Goal: Complete Application Form: Complete application form

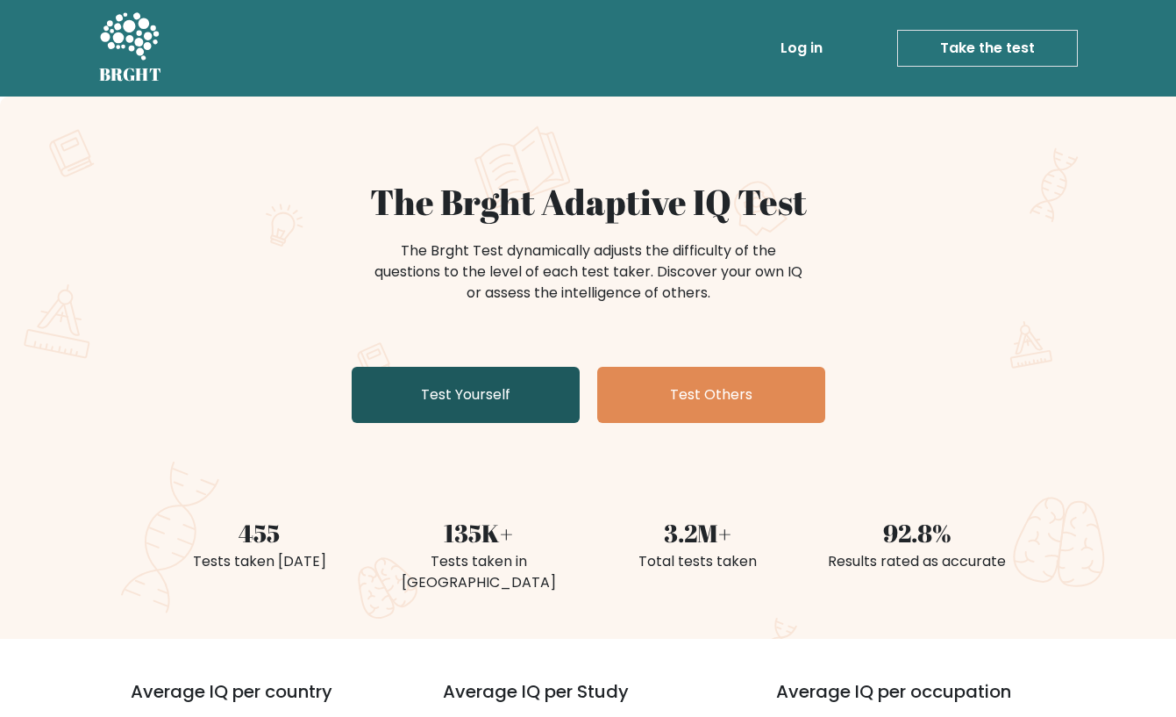
click at [455, 394] on link "Test Yourself" at bounding box center [466, 395] width 228 height 56
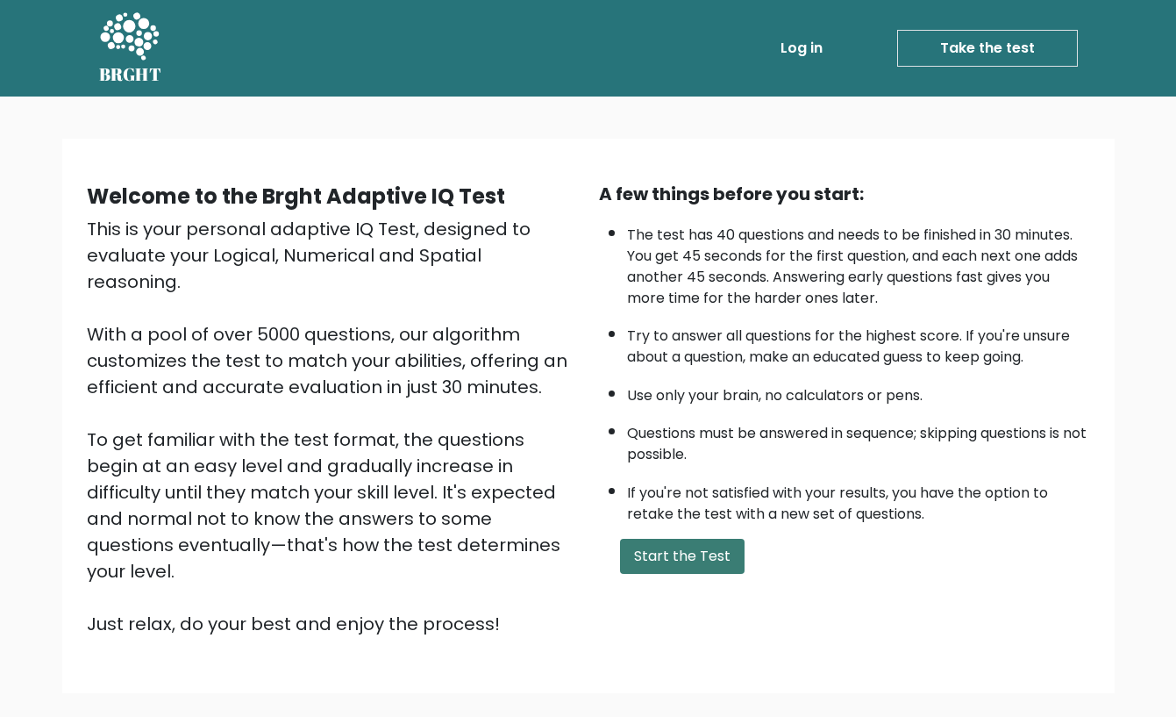
click at [661, 550] on button "Start the Test" at bounding box center [682, 556] width 125 height 35
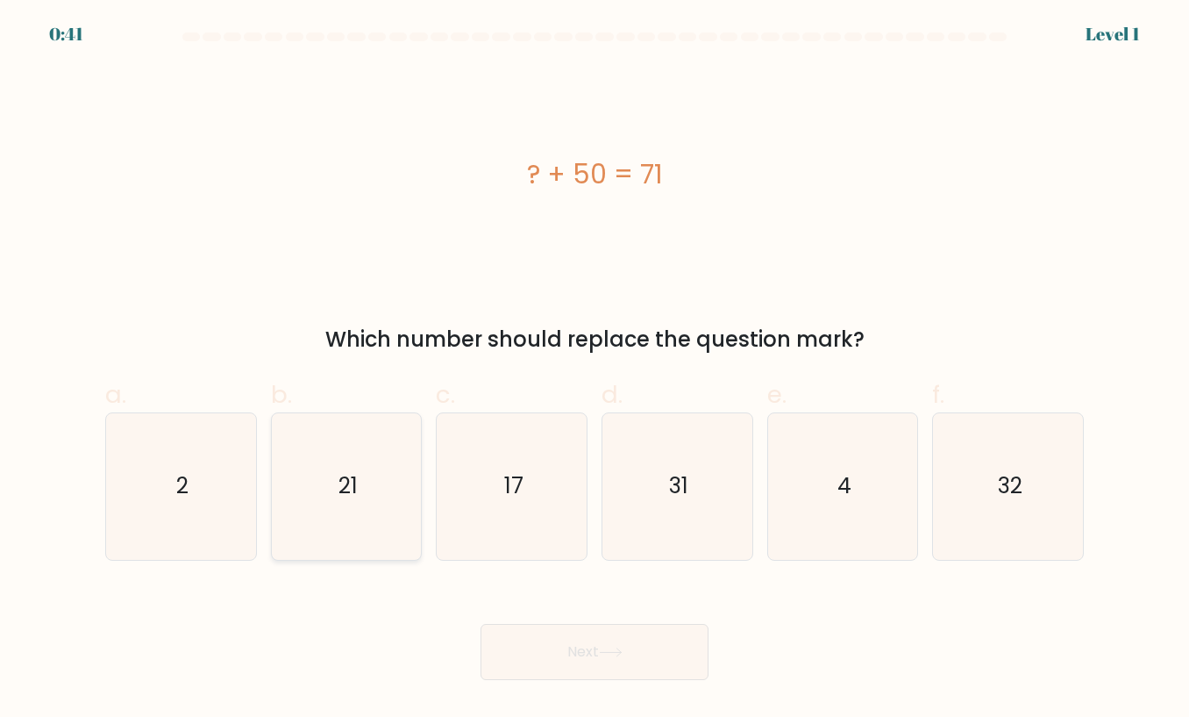
click at [377, 496] on icon "21" at bounding box center [347, 486] width 146 height 146
click at [595, 370] on input "b. 21" at bounding box center [595, 364] width 1 height 11
radio input "true"
click at [539, 648] on button "Next" at bounding box center [595, 652] width 228 height 56
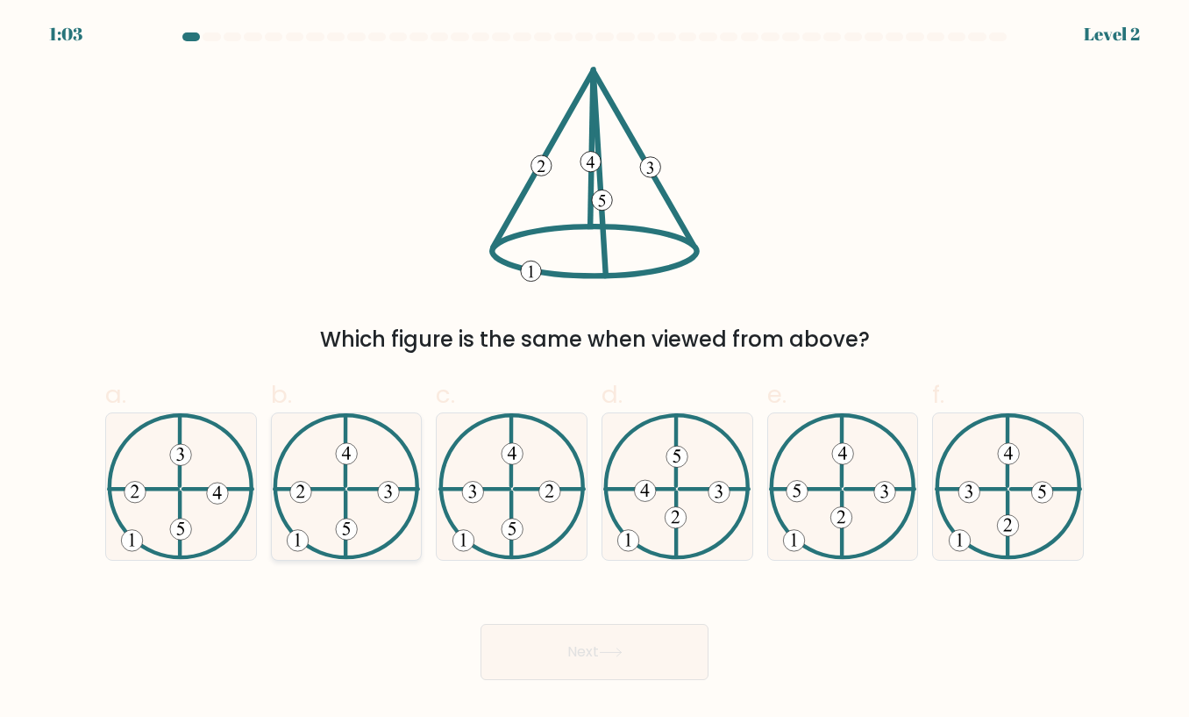
click at [346, 521] on 250 at bounding box center [346, 528] width 21 height 21
click at [595, 370] on input "b." at bounding box center [595, 364] width 1 height 11
radio input "true"
click at [536, 649] on button "Next" at bounding box center [595, 652] width 228 height 56
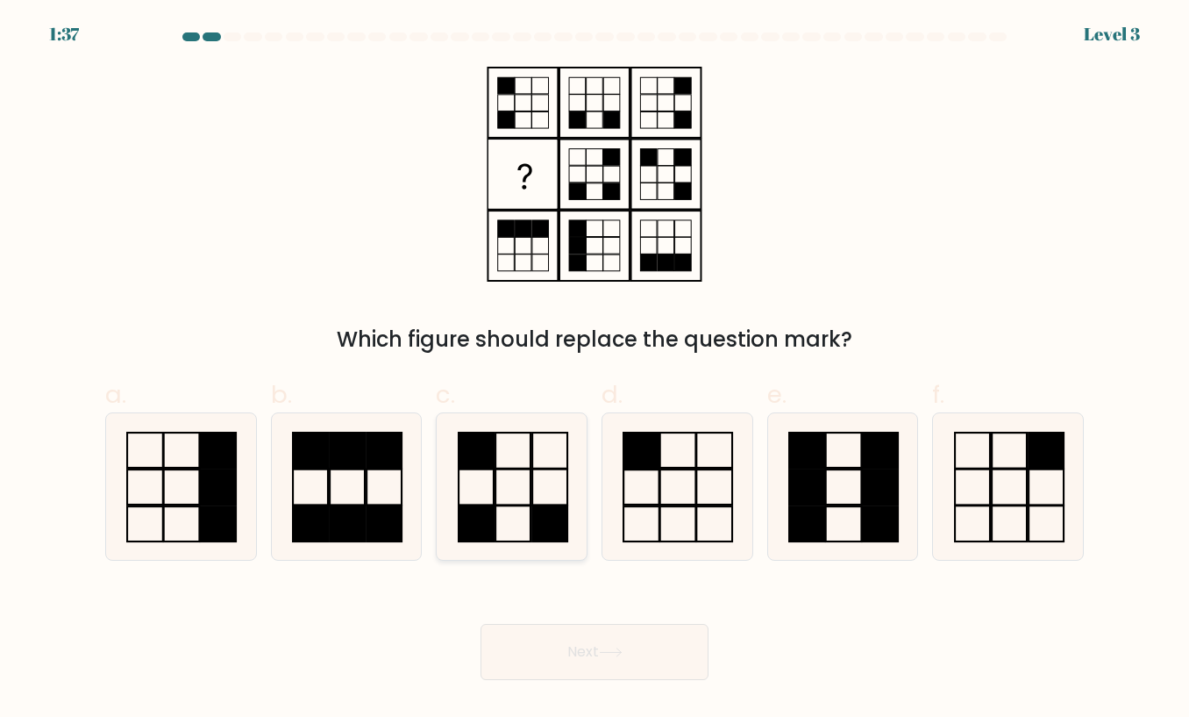
click at [441, 516] on icon at bounding box center [512, 486] width 146 height 146
click at [595, 370] on input "c." at bounding box center [595, 364] width 1 height 11
radio input "true"
click at [568, 644] on button "Next" at bounding box center [595, 652] width 228 height 56
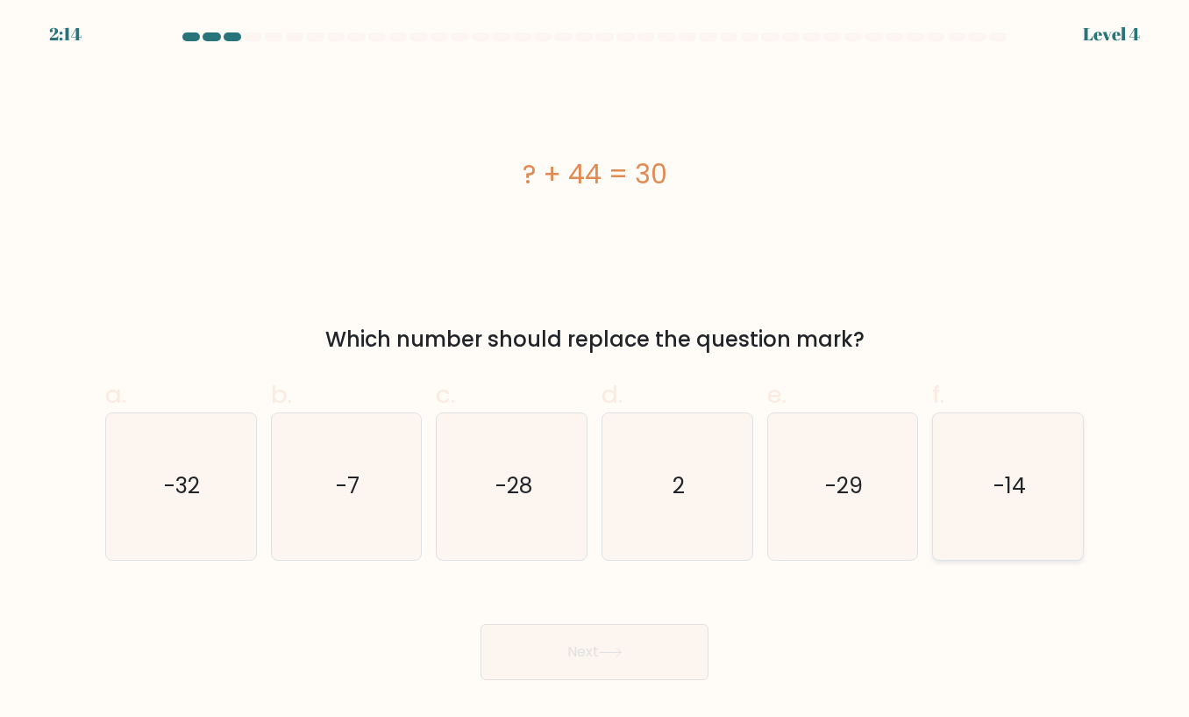
click at [994, 495] on text "-14" at bounding box center [1010, 486] width 32 height 31
click at [596, 370] on input "f. -14" at bounding box center [595, 364] width 1 height 11
radio input "true"
click at [566, 661] on button "Next" at bounding box center [595, 652] width 228 height 56
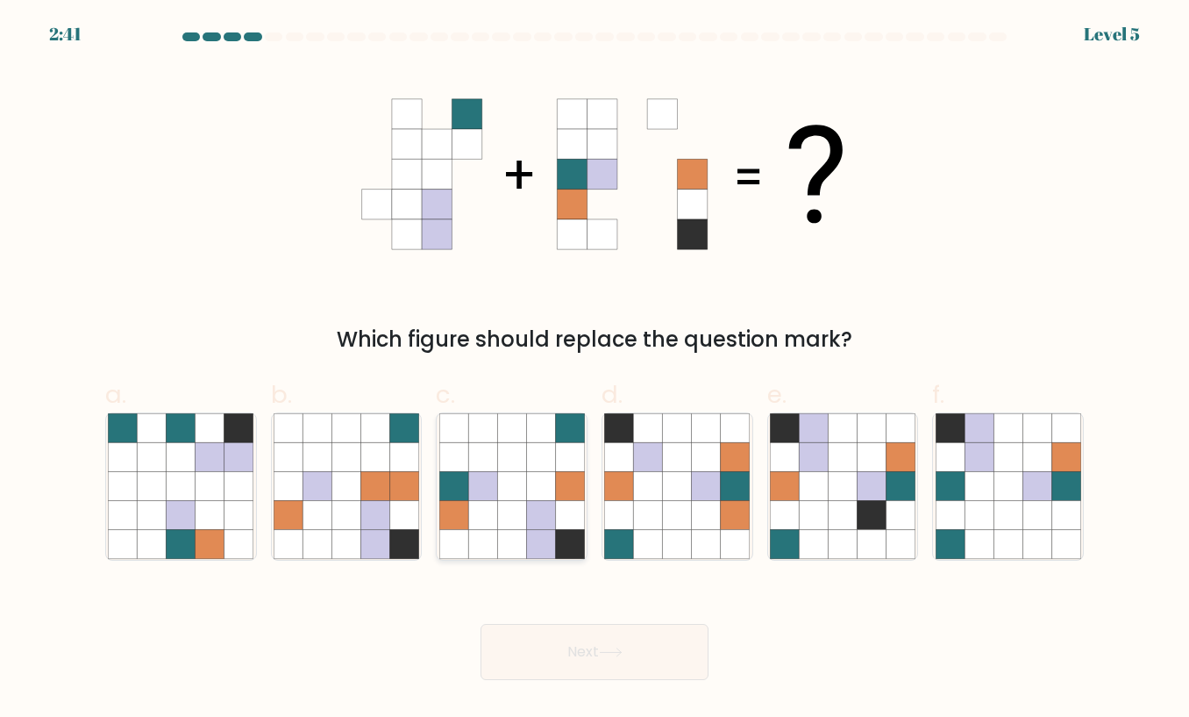
click at [534, 517] on icon at bounding box center [540, 515] width 29 height 29
click at [595, 370] on input "c." at bounding box center [595, 364] width 1 height 11
radio input "true"
click at [575, 668] on button "Next" at bounding box center [595, 652] width 228 height 56
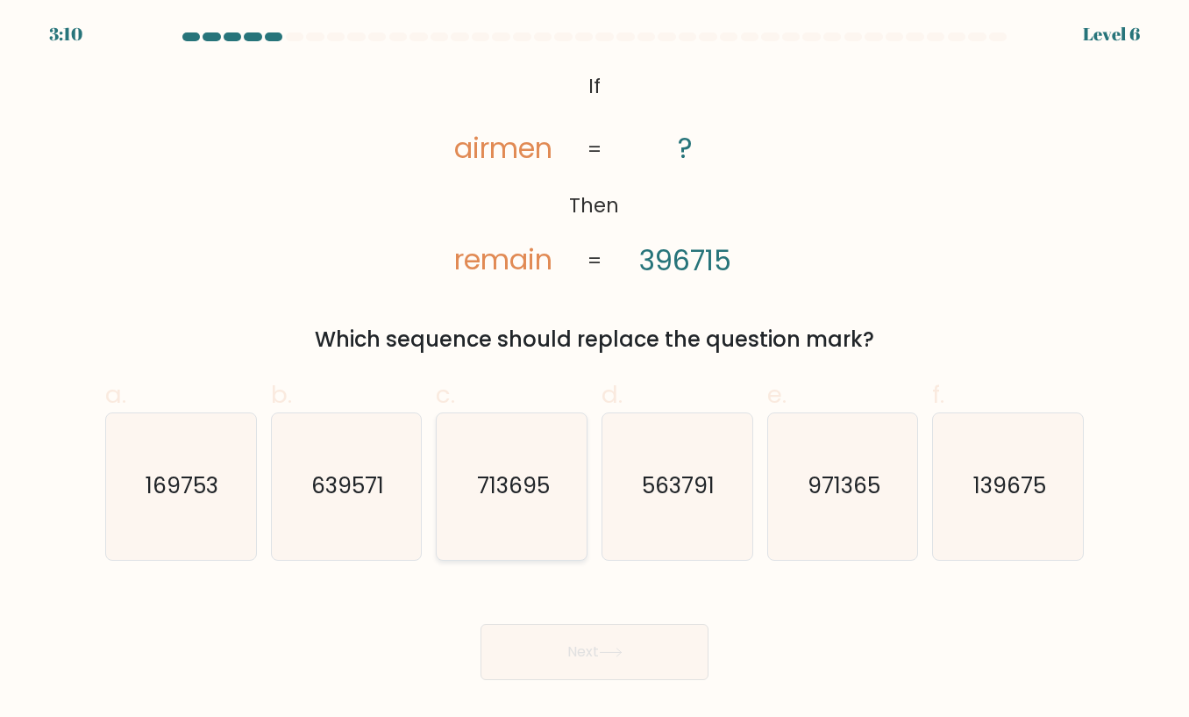
click at [517, 511] on icon "713695" at bounding box center [512, 486] width 146 height 146
click at [595, 370] on input "c. 713695" at bounding box center [595, 364] width 1 height 11
radio input "true"
click at [626, 663] on button "Next" at bounding box center [595, 652] width 228 height 56
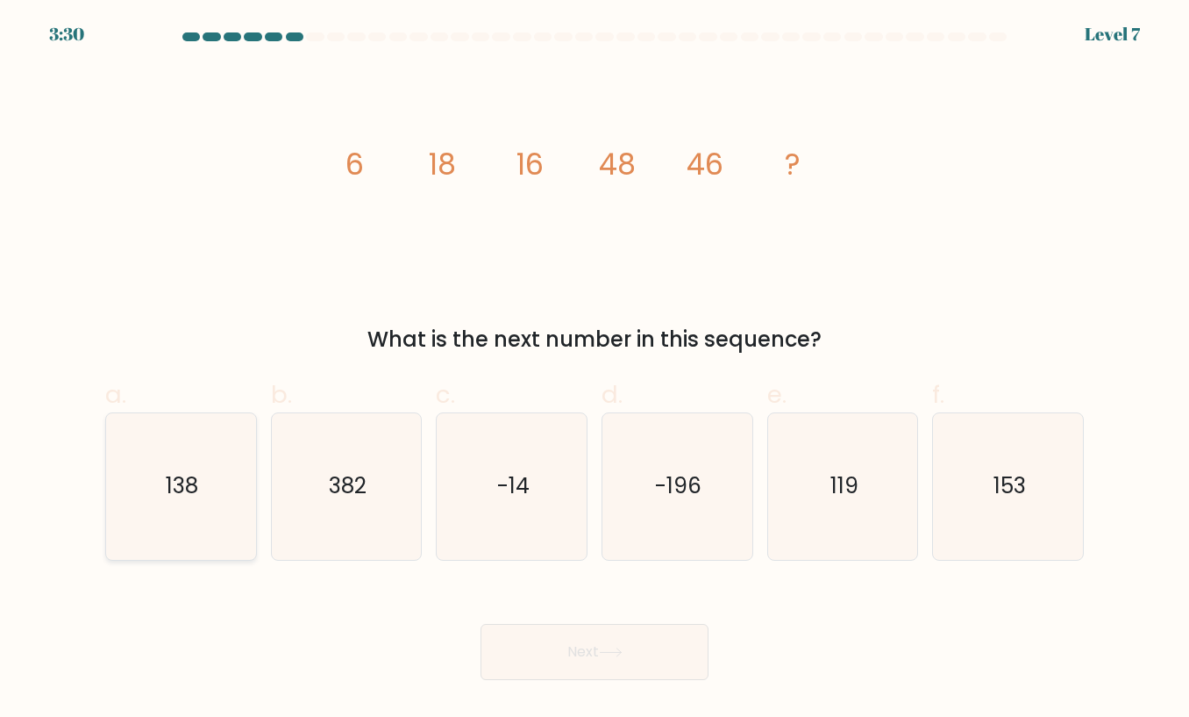
click at [216, 511] on icon "138" at bounding box center [181, 486] width 146 height 146
click at [595, 370] on input "a. 138" at bounding box center [595, 364] width 1 height 11
radio input "true"
click at [638, 646] on button "Next" at bounding box center [595, 652] width 228 height 56
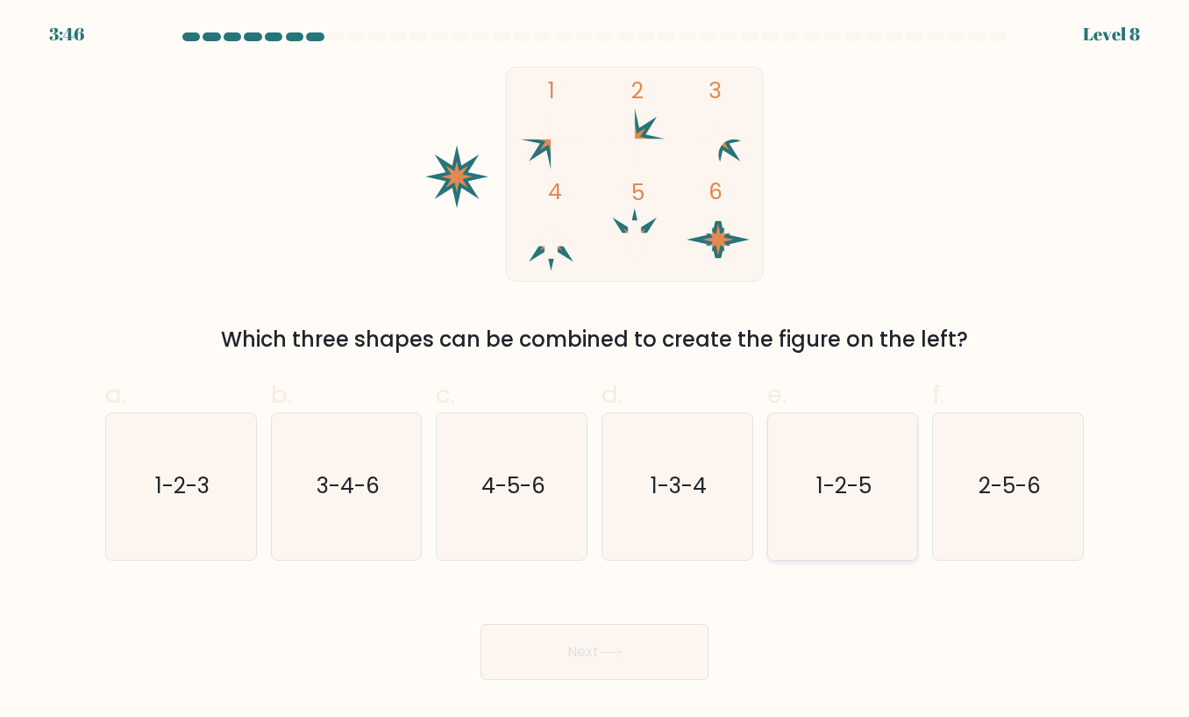
click at [843, 482] on text "1-2-5" at bounding box center [844, 486] width 55 height 31
click at [596, 370] on input "e. 1-2-5" at bounding box center [595, 364] width 1 height 11
radio input "true"
click at [623, 648] on icon at bounding box center [611, 652] width 24 height 10
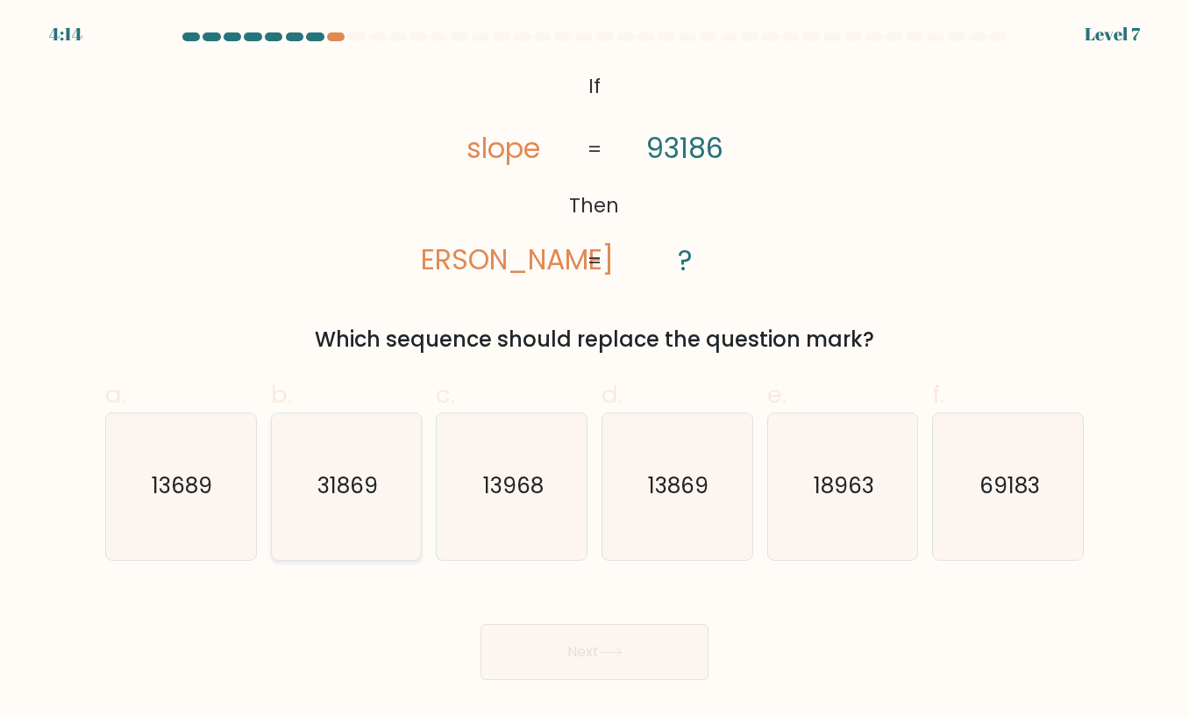
click at [370, 478] on text "31869" at bounding box center [348, 486] width 61 height 31
click at [595, 370] on input "b. 31869" at bounding box center [595, 364] width 1 height 11
radio input "true"
click at [616, 663] on button "Next" at bounding box center [595, 652] width 228 height 56
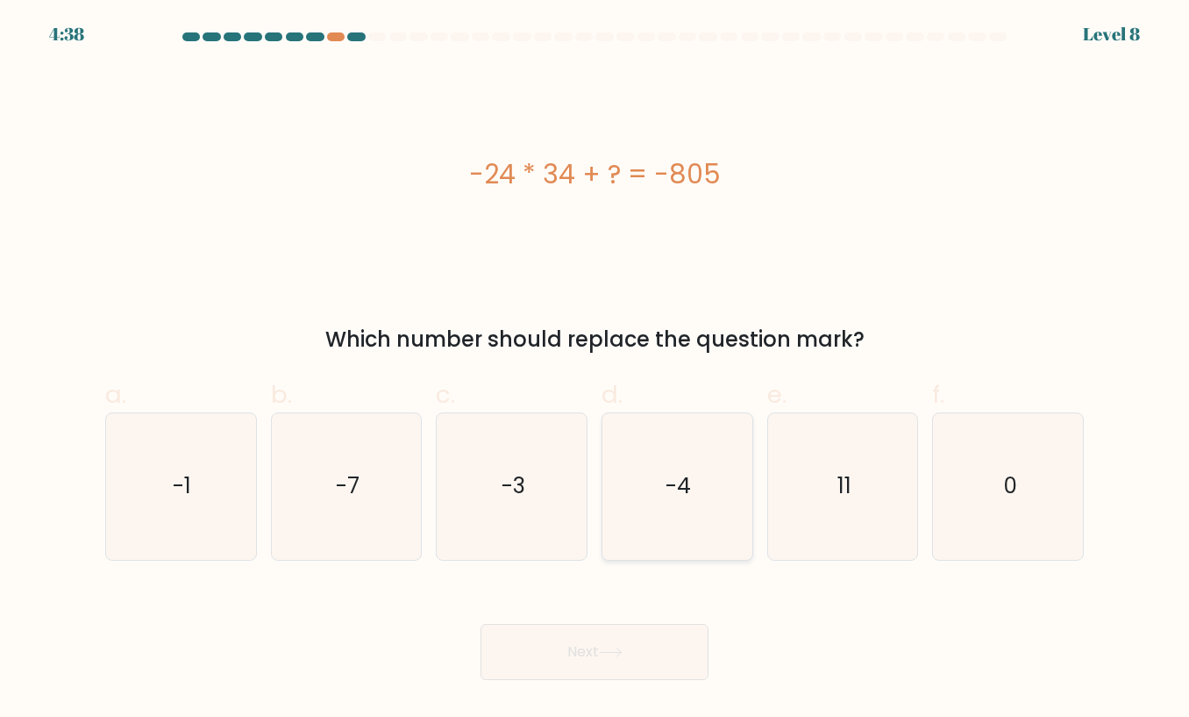
click at [699, 496] on icon "-4" at bounding box center [677, 486] width 146 height 146
click at [596, 370] on input "d. -4" at bounding box center [595, 364] width 1 height 11
radio input "true"
click at [586, 653] on button "Next" at bounding box center [595, 652] width 228 height 56
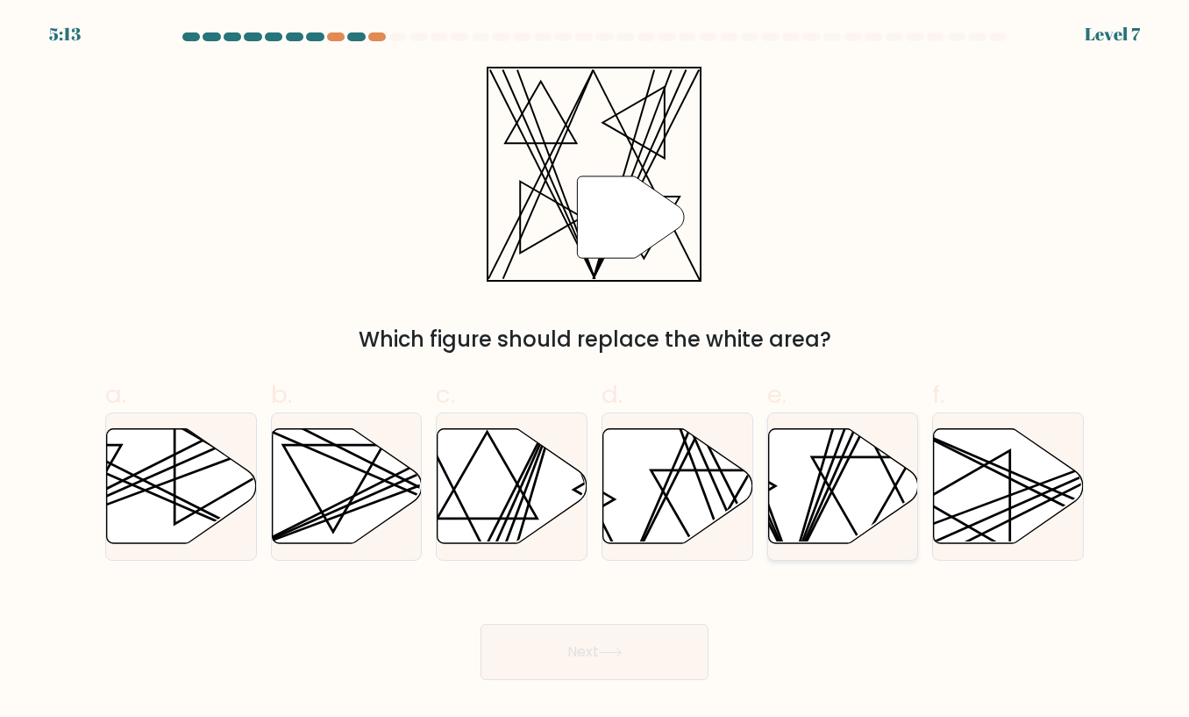
click at [803, 494] on icon at bounding box center [843, 485] width 150 height 115
click at [596, 370] on input "e." at bounding box center [595, 364] width 1 height 11
radio input "true"
click at [551, 659] on button "Next" at bounding box center [595, 652] width 228 height 56
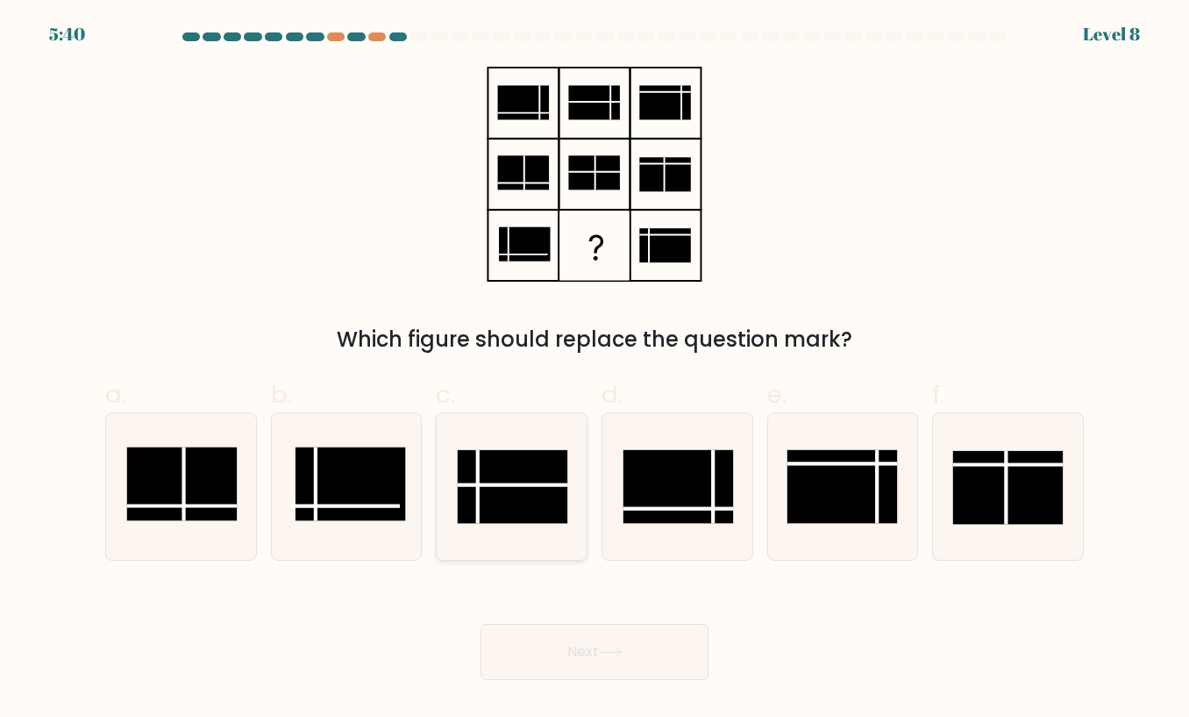
click at [543, 485] on line at bounding box center [512, 485] width 110 height 0
click at [595, 370] on input "c." at bounding box center [595, 364] width 1 height 11
radio input "true"
click at [568, 661] on button "Next" at bounding box center [595, 652] width 228 height 56
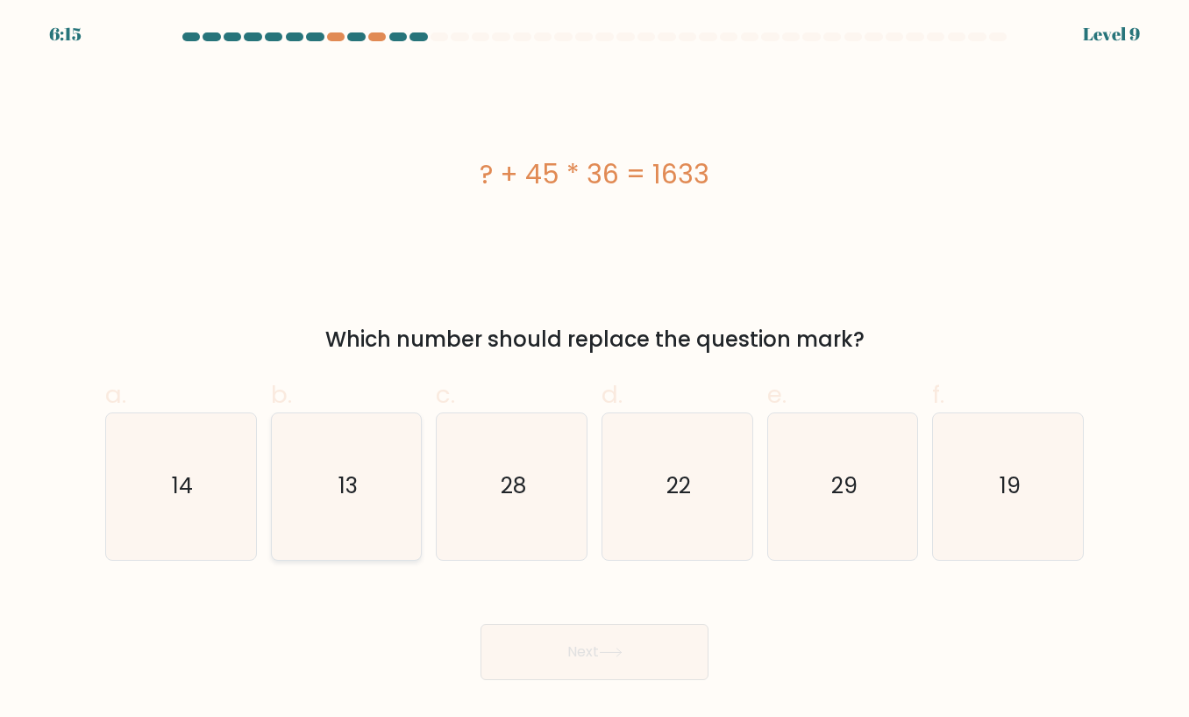
click at [368, 493] on icon "13" at bounding box center [347, 486] width 146 height 146
click at [595, 370] on input "b. 13" at bounding box center [595, 364] width 1 height 11
radio input "true"
click at [591, 648] on button "Next" at bounding box center [595, 652] width 228 height 56
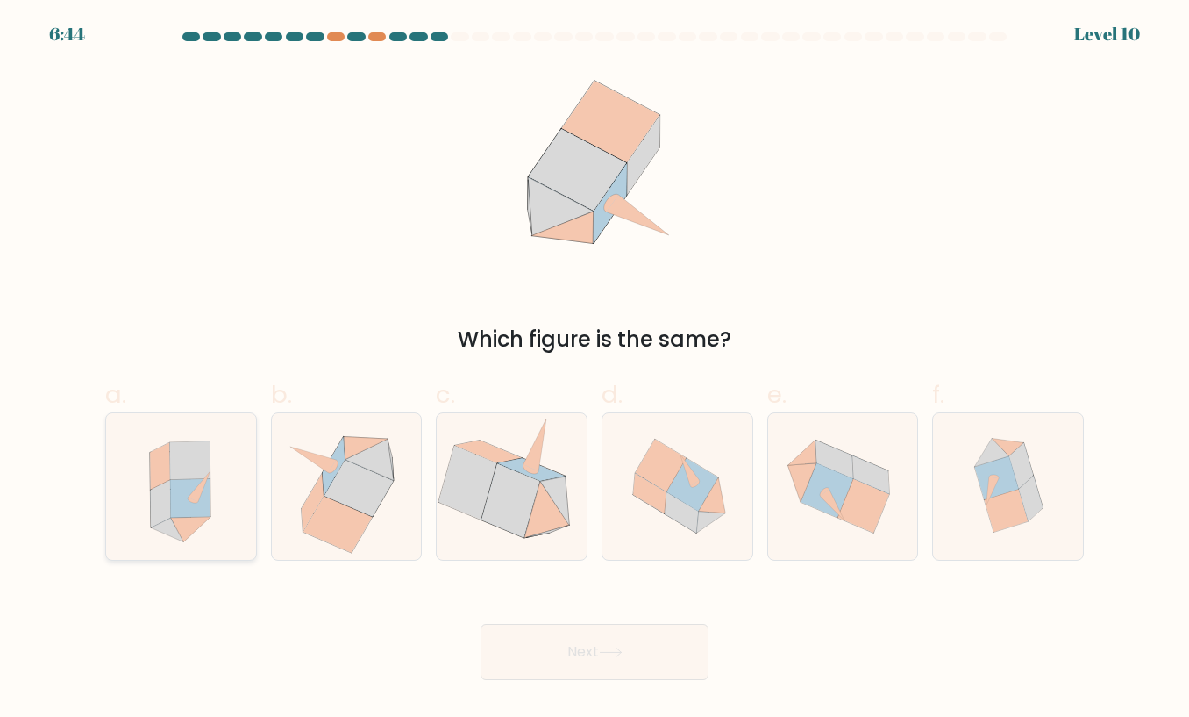
click at [161, 513] on icon at bounding box center [161, 504] width 20 height 47
click at [595, 370] on input "a." at bounding box center [595, 364] width 1 height 11
radio input "true"
click at [556, 661] on button "Next" at bounding box center [595, 652] width 228 height 56
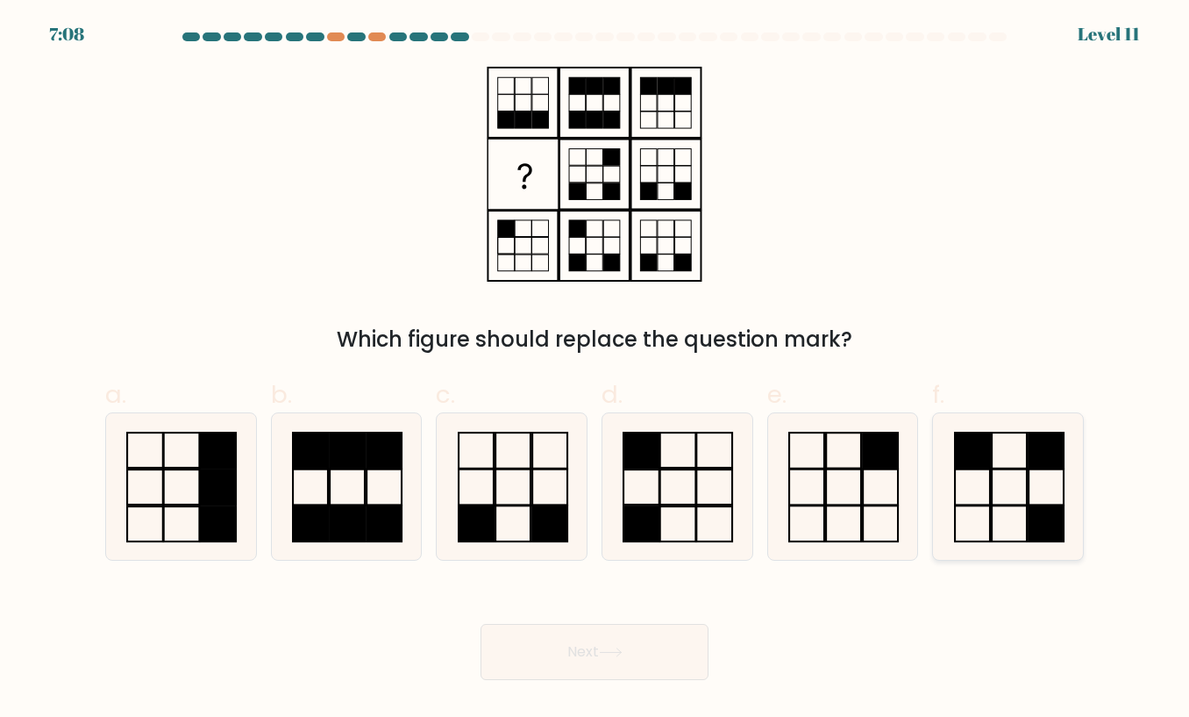
click at [1035, 474] on icon at bounding box center [1009, 486] width 146 height 146
click at [596, 370] on input "f." at bounding box center [595, 364] width 1 height 11
radio input "true"
click at [620, 655] on icon at bounding box center [611, 652] width 24 height 10
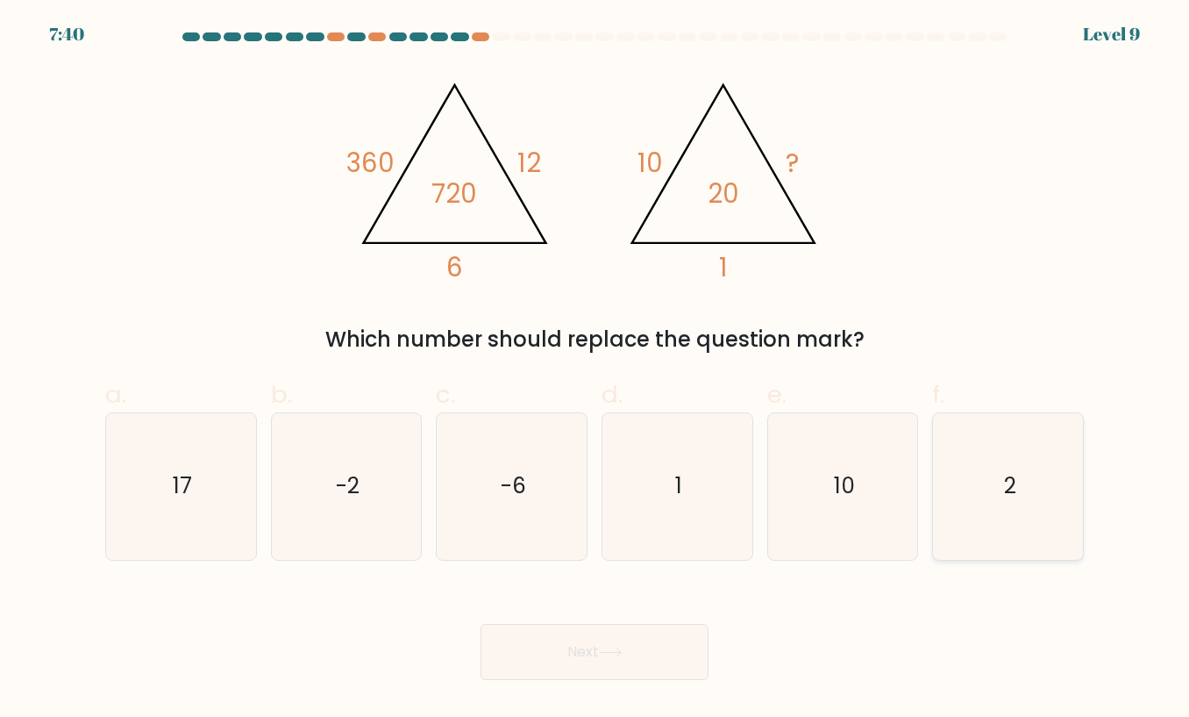
click at [1038, 480] on icon "2" at bounding box center [1009, 486] width 146 height 146
click at [596, 370] on input "f. 2" at bounding box center [595, 364] width 1 height 11
radio input "true"
click at [617, 669] on button "Next" at bounding box center [595, 652] width 228 height 56
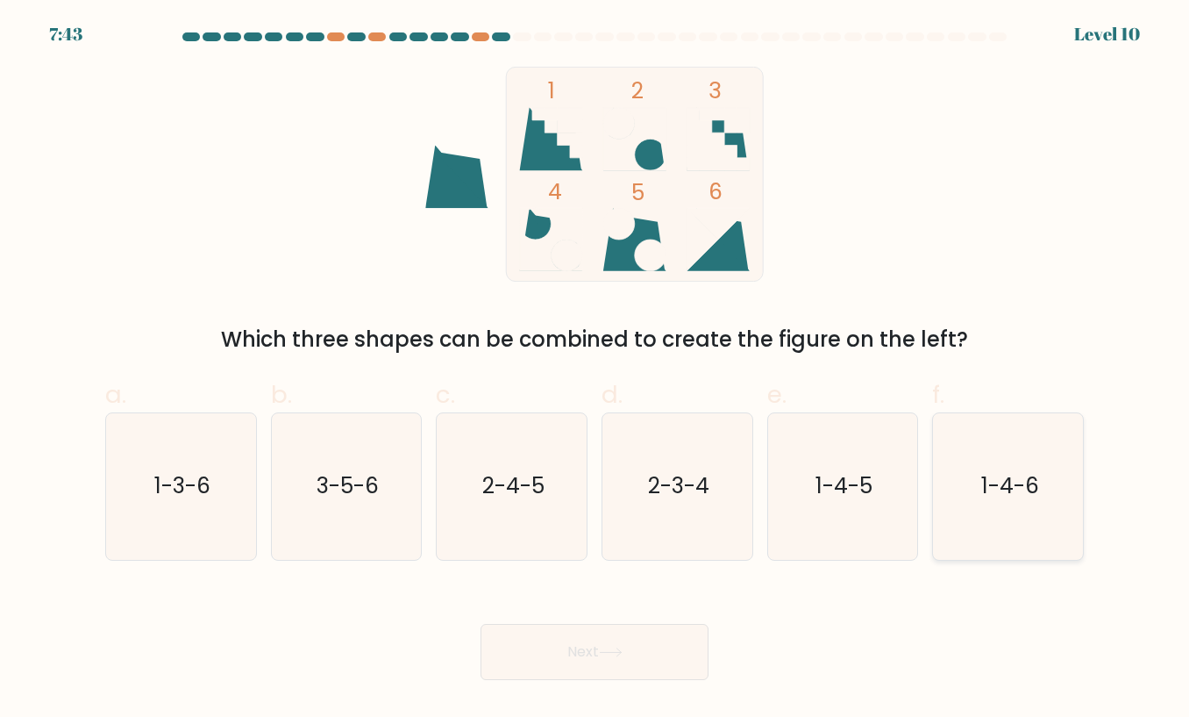
click at [968, 473] on icon "1-4-6" at bounding box center [1009, 486] width 146 height 146
click at [596, 370] on input "f. 1-4-6" at bounding box center [595, 364] width 1 height 11
radio input "true"
click at [573, 657] on button "Next" at bounding box center [595, 652] width 228 height 56
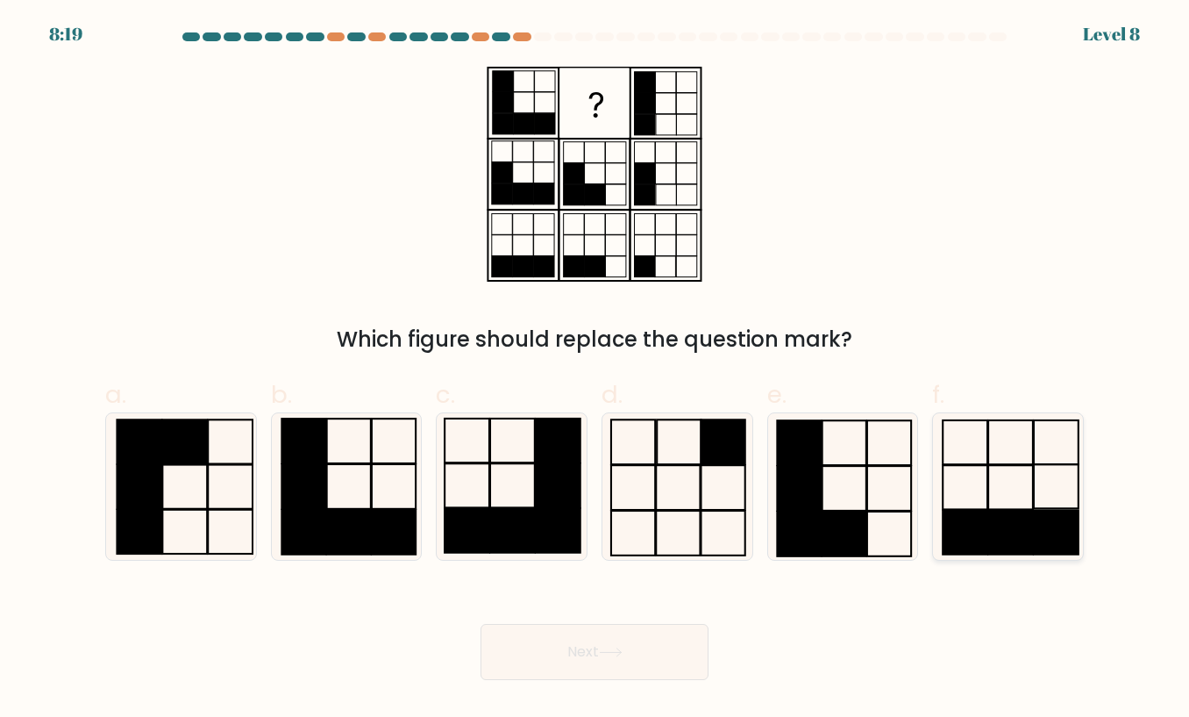
click at [1026, 533] on rect at bounding box center [1011, 533] width 45 height 44
click at [596, 370] on input "f." at bounding box center [595, 364] width 1 height 11
radio input "true"
click at [625, 663] on button "Next" at bounding box center [595, 652] width 228 height 56
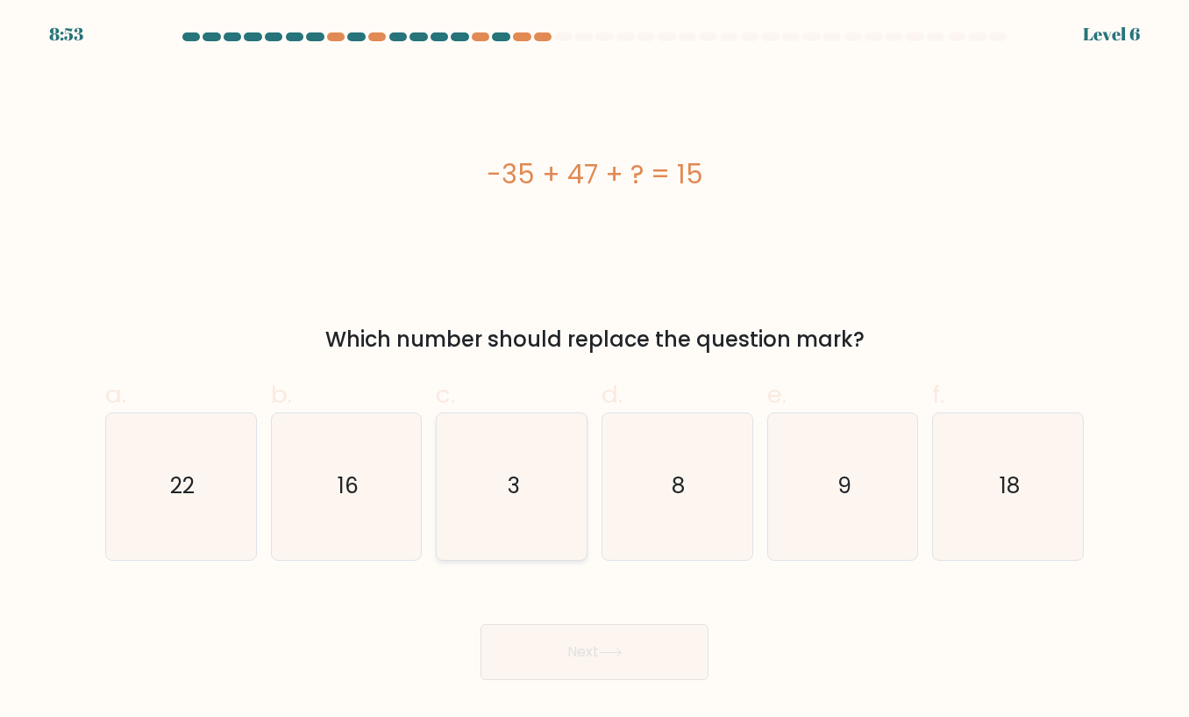
click at [481, 450] on icon "3" at bounding box center [512, 486] width 146 height 146
click at [595, 370] on input "c. 3" at bounding box center [595, 364] width 1 height 11
radio input "true"
click at [562, 661] on button "Next" at bounding box center [595, 652] width 228 height 56
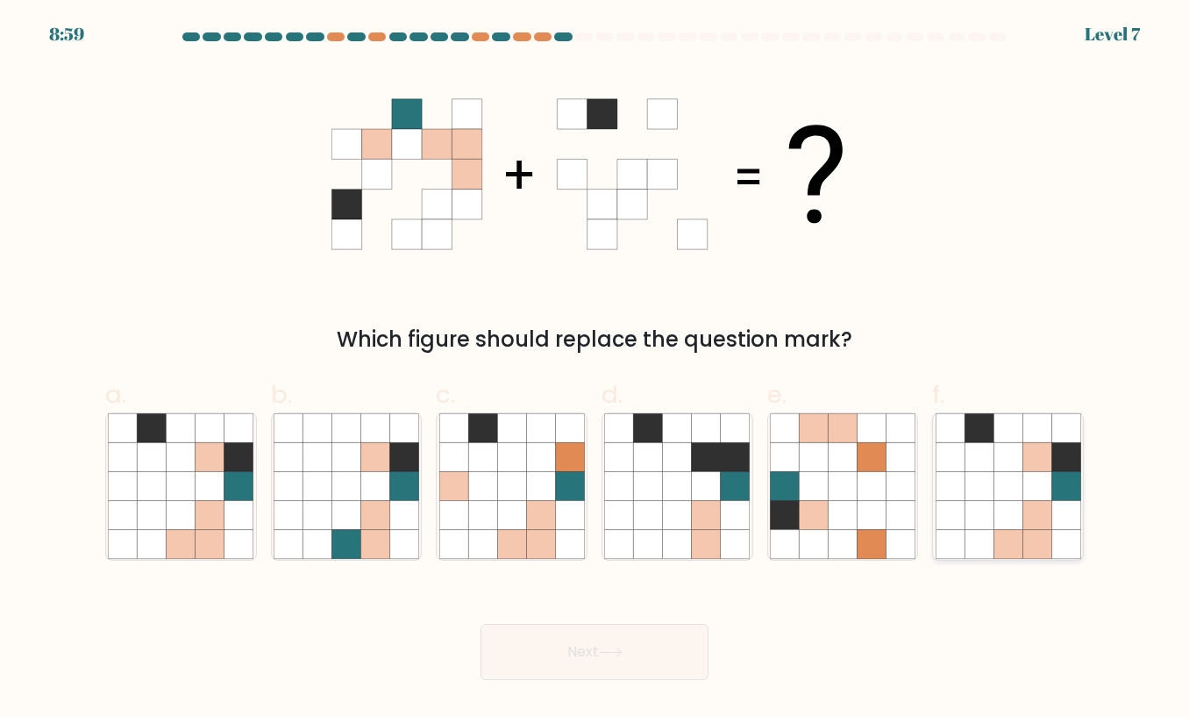
click at [1045, 507] on icon at bounding box center [1037, 515] width 29 height 29
click at [596, 370] on input "f." at bounding box center [595, 364] width 1 height 11
radio input "true"
click at [675, 639] on button "Next" at bounding box center [595, 652] width 228 height 56
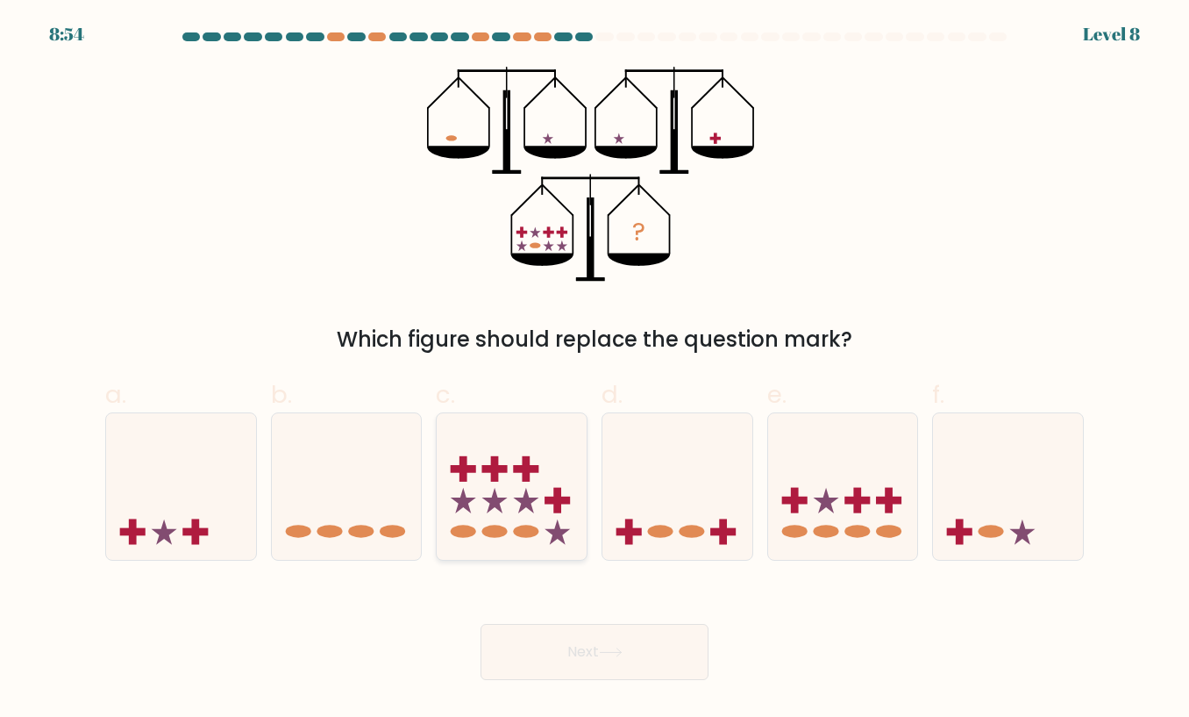
click at [537, 485] on icon at bounding box center [512, 487] width 150 height 124
click at [595, 370] on input "c." at bounding box center [595, 364] width 1 height 11
radio input "true"
click at [578, 656] on button "Next" at bounding box center [595, 652] width 228 height 56
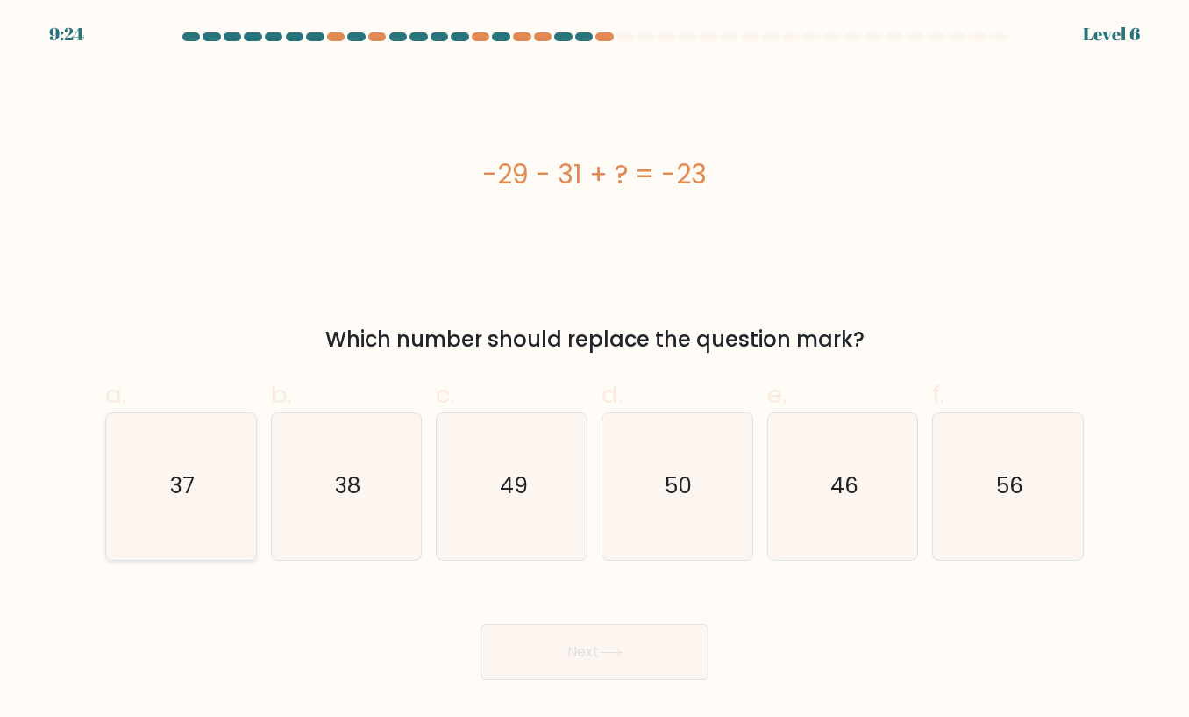
click at [161, 470] on icon "37" at bounding box center [181, 486] width 146 height 146
click at [595, 370] on input "a. 37" at bounding box center [595, 364] width 1 height 11
radio input "true"
click at [572, 654] on button "Next" at bounding box center [595, 652] width 228 height 56
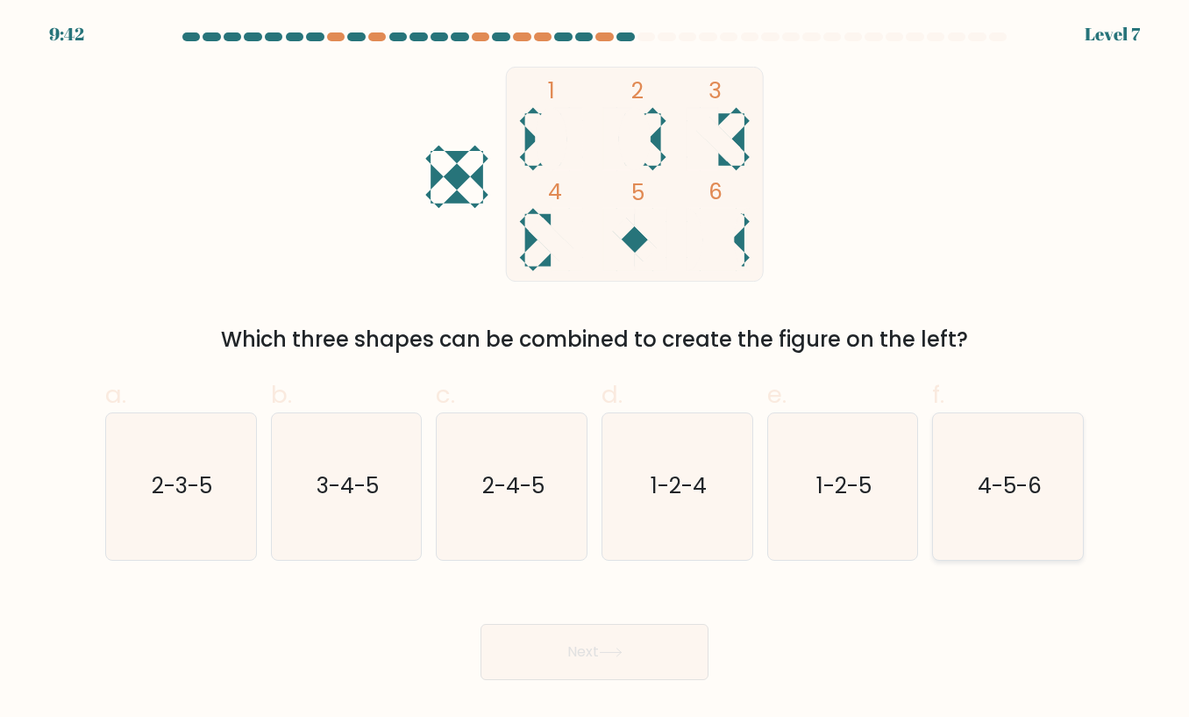
click at [1017, 520] on icon "4-5-6" at bounding box center [1009, 486] width 146 height 146
click at [596, 370] on input "f. 4-5-6" at bounding box center [595, 364] width 1 height 11
radio input "true"
click at [545, 659] on button "Next" at bounding box center [595, 652] width 228 height 56
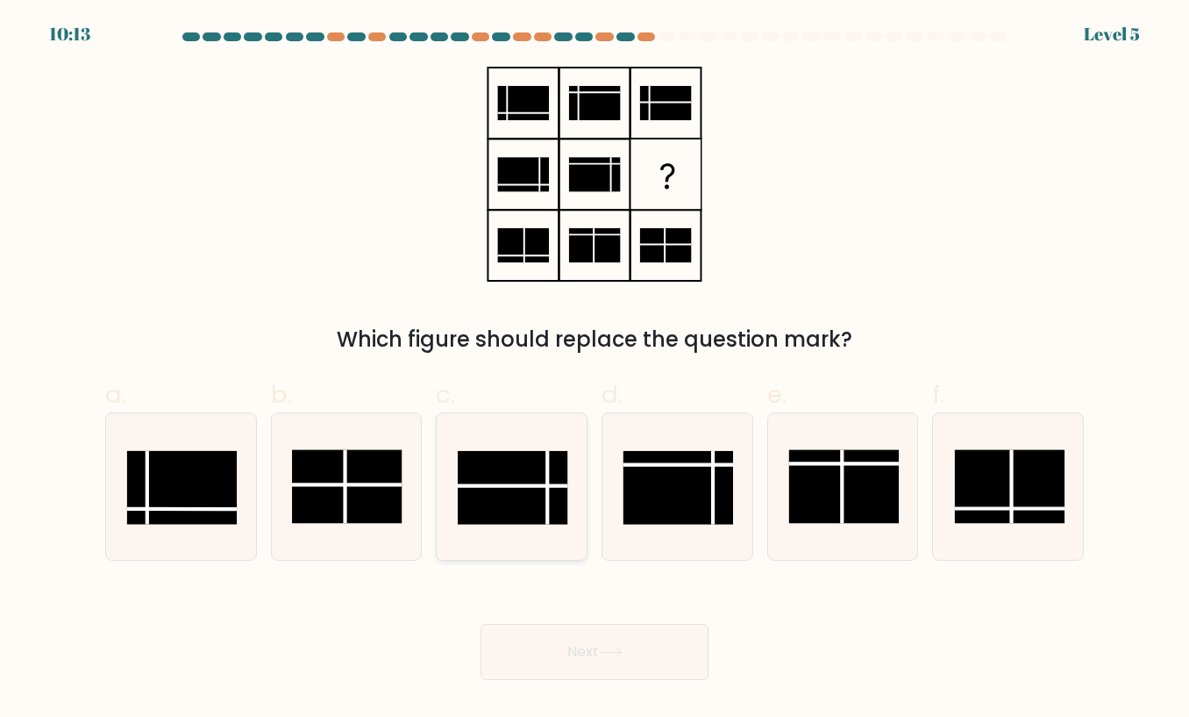
click at [520, 483] on rect at bounding box center [513, 488] width 110 height 74
click at [595, 370] on input "c." at bounding box center [595, 364] width 1 height 11
radio input "true"
click at [564, 645] on button "Next" at bounding box center [595, 652] width 228 height 56
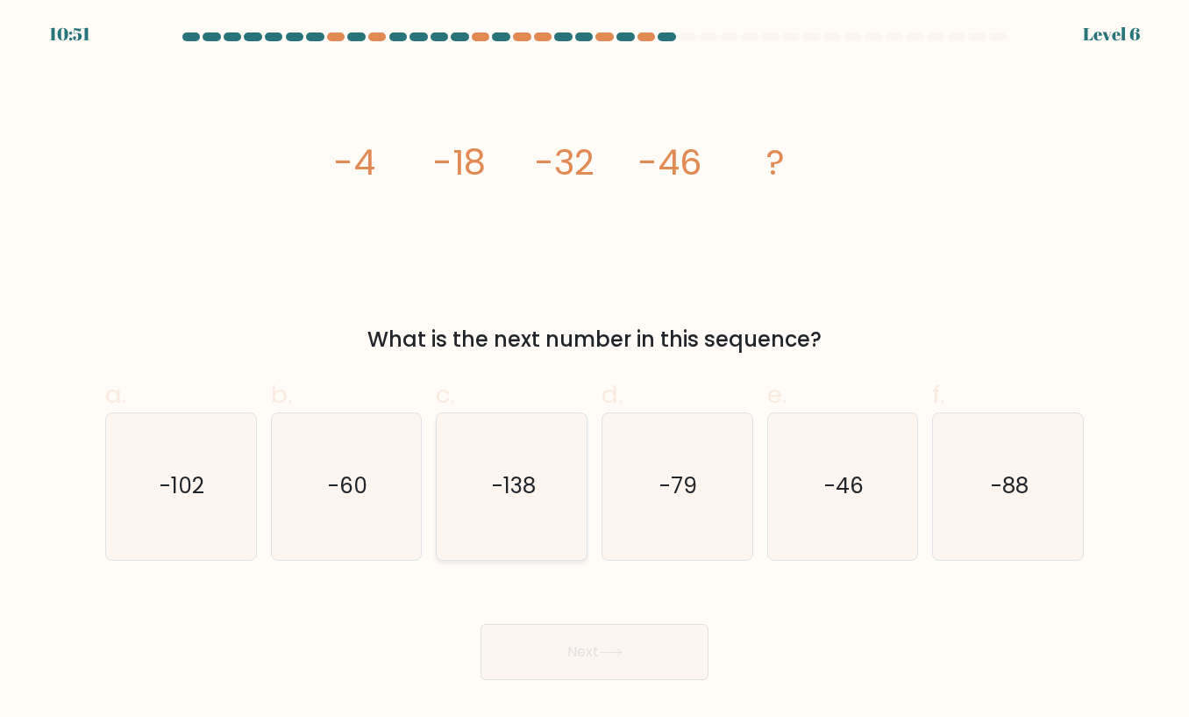
click at [489, 517] on icon "-138" at bounding box center [512, 486] width 146 height 146
click at [595, 370] on input "c. -138" at bounding box center [595, 364] width 1 height 11
radio input "true"
click at [598, 658] on button "Next" at bounding box center [595, 652] width 228 height 56
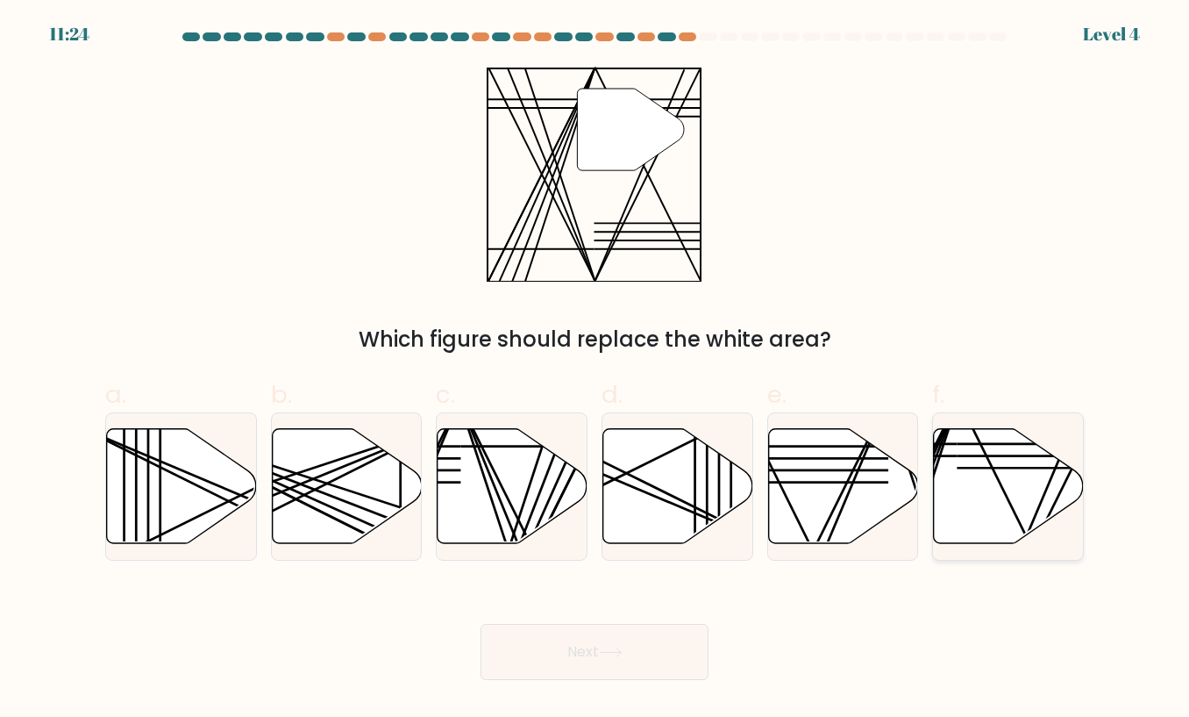
click at [1005, 480] on icon at bounding box center [1009, 485] width 150 height 115
click at [596, 370] on input "f." at bounding box center [595, 364] width 1 height 11
radio input "true"
click at [589, 658] on button "Next" at bounding box center [595, 652] width 228 height 56
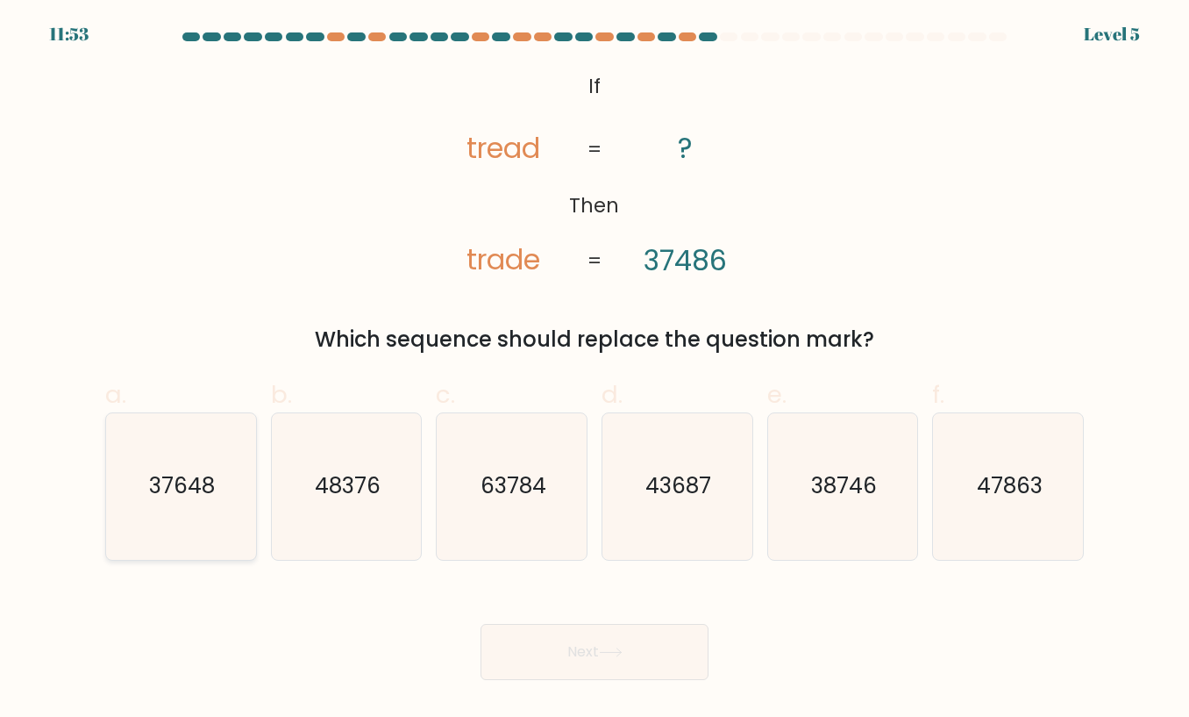
click at [204, 482] on text "37648" at bounding box center [182, 486] width 66 height 31
click at [595, 370] on input "a. 37648" at bounding box center [595, 364] width 1 height 11
radio input "true"
click at [678, 660] on button "Next" at bounding box center [595, 652] width 228 height 56
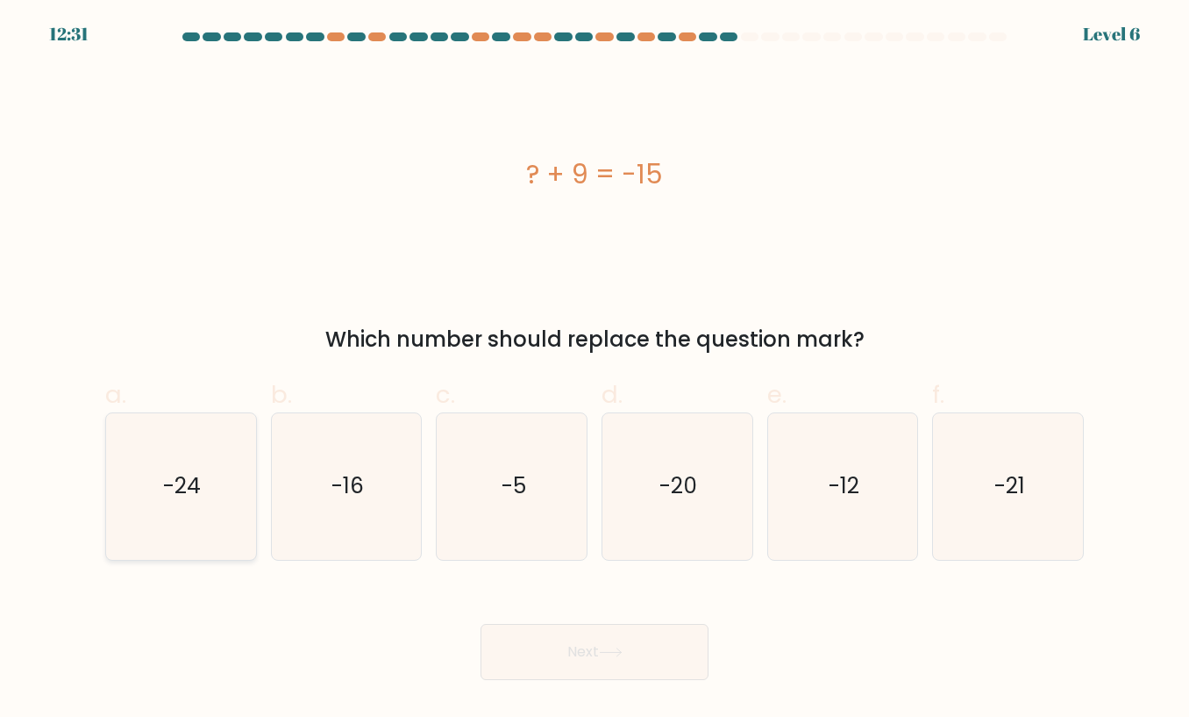
click at [168, 485] on text "-24" at bounding box center [182, 486] width 38 height 31
click at [595, 370] on input "a. -24" at bounding box center [595, 364] width 1 height 11
radio input "true"
click at [683, 665] on button "Next" at bounding box center [595, 652] width 228 height 56
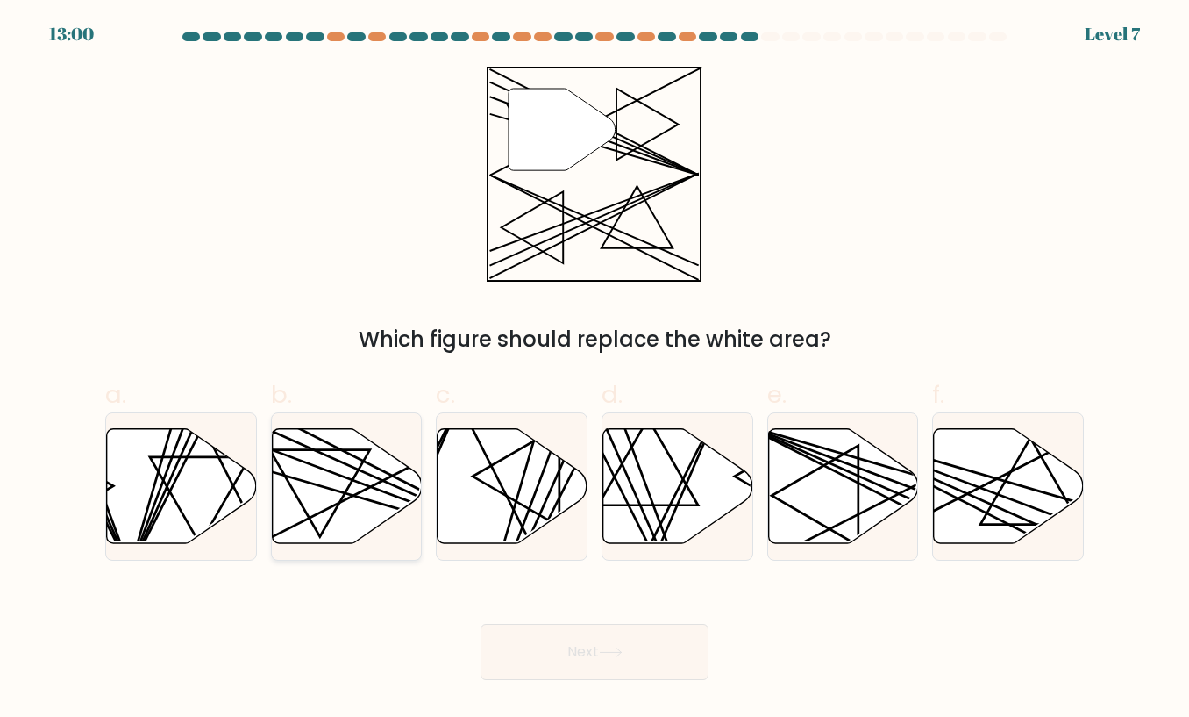
click at [317, 486] on icon at bounding box center [347, 485] width 150 height 115
click at [595, 370] on input "b." at bounding box center [595, 364] width 1 height 11
radio input "true"
click at [628, 643] on button "Next" at bounding box center [595, 652] width 228 height 56
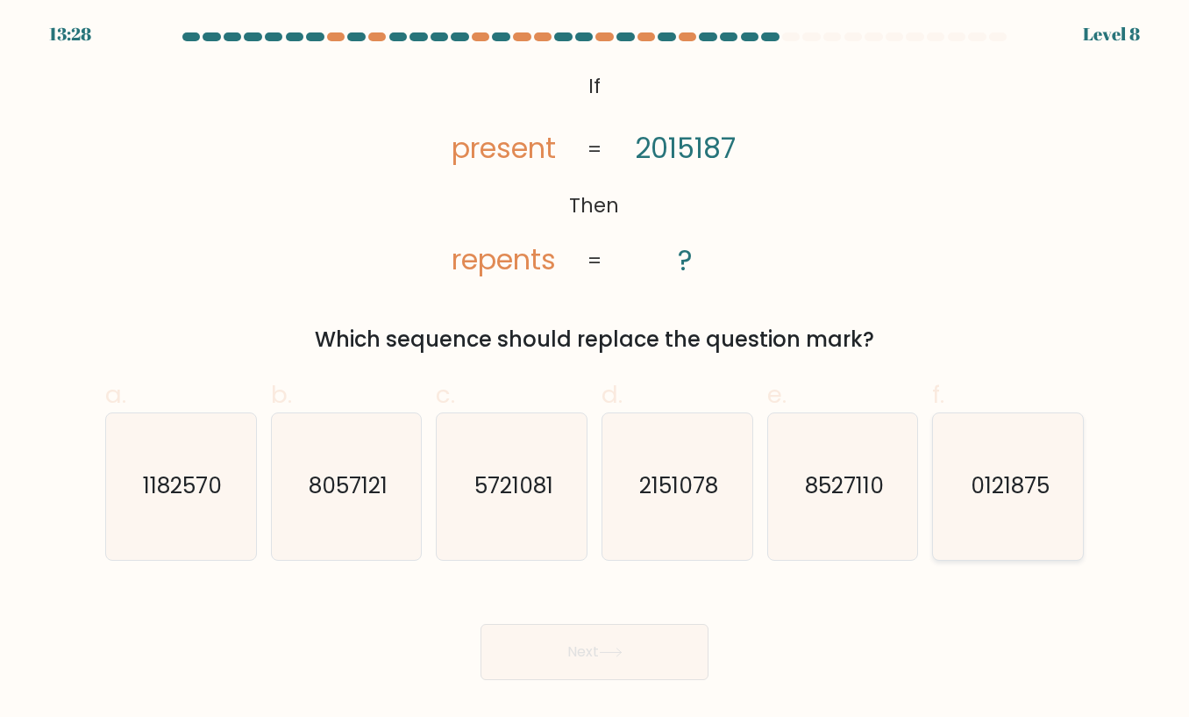
click at [997, 511] on icon "0121875" at bounding box center [1009, 486] width 146 height 146
click at [596, 370] on input "f. 0121875" at bounding box center [595, 364] width 1 height 11
radio input "true"
click at [594, 658] on button "Next" at bounding box center [595, 652] width 228 height 56
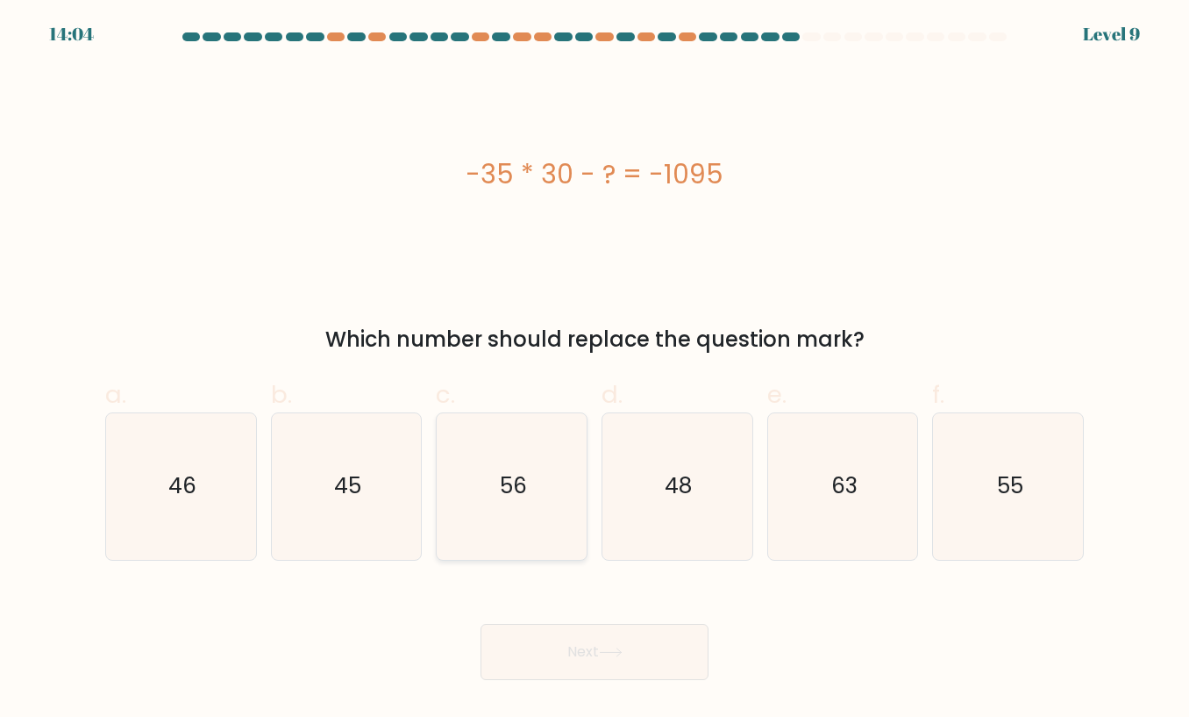
click at [512, 469] on icon "56" at bounding box center [512, 486] width 146 height 146
click at [595, 370] on input "c. 56" at bounding box center [595, 364] width 1 height 11
radio input "true"
click at [558, 662] on button "Next" at bounding box center [595, 652] width 228 height 56
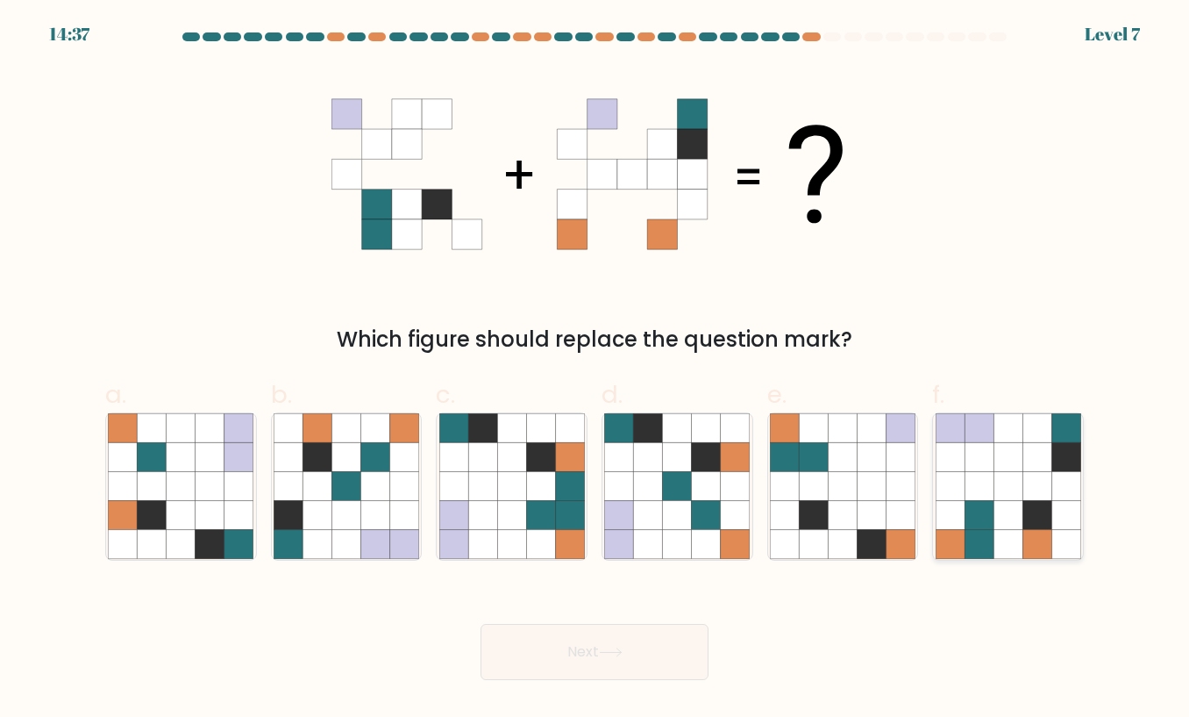
click at [1047, 509] on icon at bounding box center [1037, 515] width 29 height 29
click at [596, 370] on input "f." at bounding box center [595, 364] width 1 height 11
radio input "true"
click at [608, 651] on icon at bounding box center [611, 652] width 24 height 10
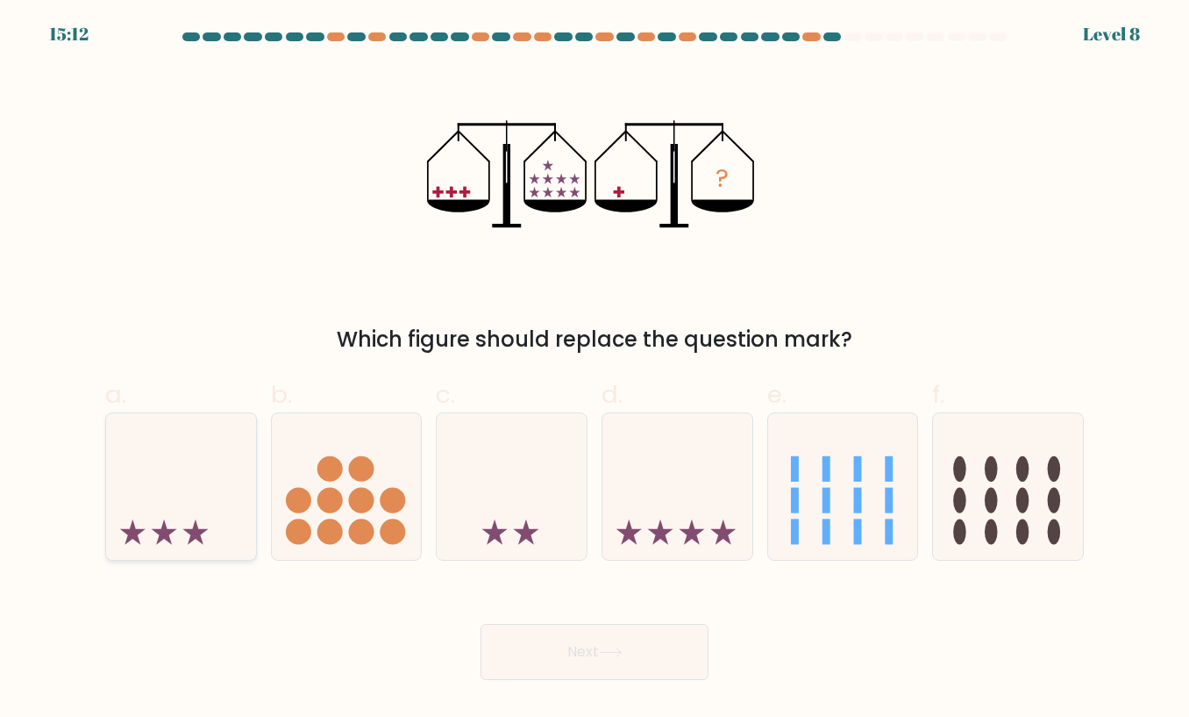
click at [159, 501] on icon at bounding box center [181, 487] width 150 height 124
click at [595, 370] on input "a." at bounding box center [595, 364] width 1 height 11
radio input "true"
click at [607, 663] on button "Next" at bounding box center [595, 652] width 228 height 56
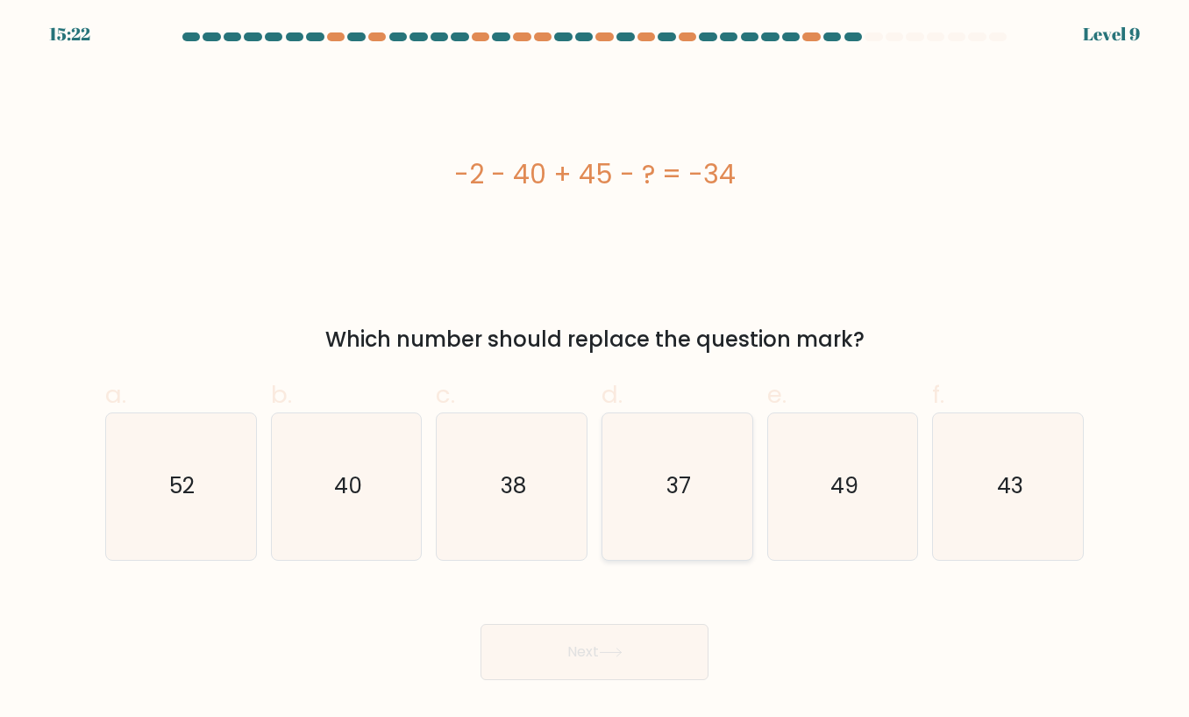
click at [697, 492] on icon "37" at bounding box center [677, 486] width 146 height 146
click at [596, 370] on input "d. 37" at bounding box center [595, 364] width 1 height 11
radio input "true"
click at [632, 656] on button "Next" at bounding box center [595, 652] width 228 height 56
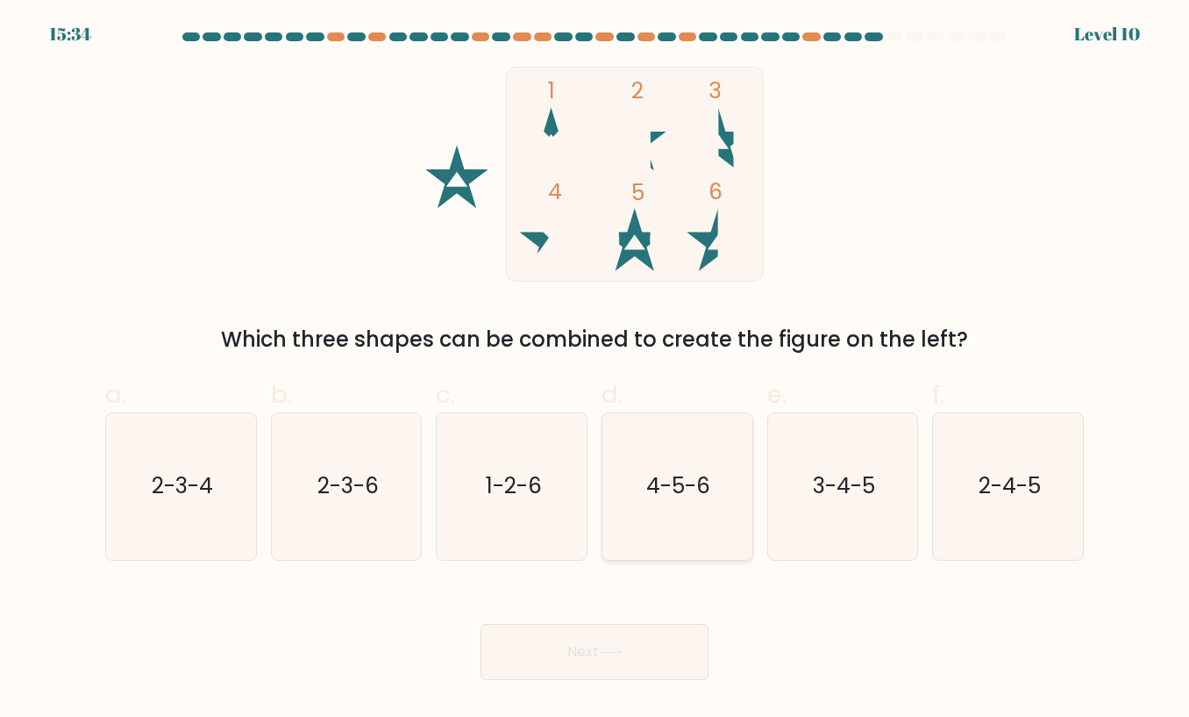
click at [669, 494] on text "4-5-6" at bounding box center [678, 486] width 64 height 31
click at [596, 370] on input "d. 4-5-6" at bounding box center [595, 364] width 1 height 11
radio input "true"
click at [646, 653] on button "Next" at bounding box center [595, 652] width 228 height 56
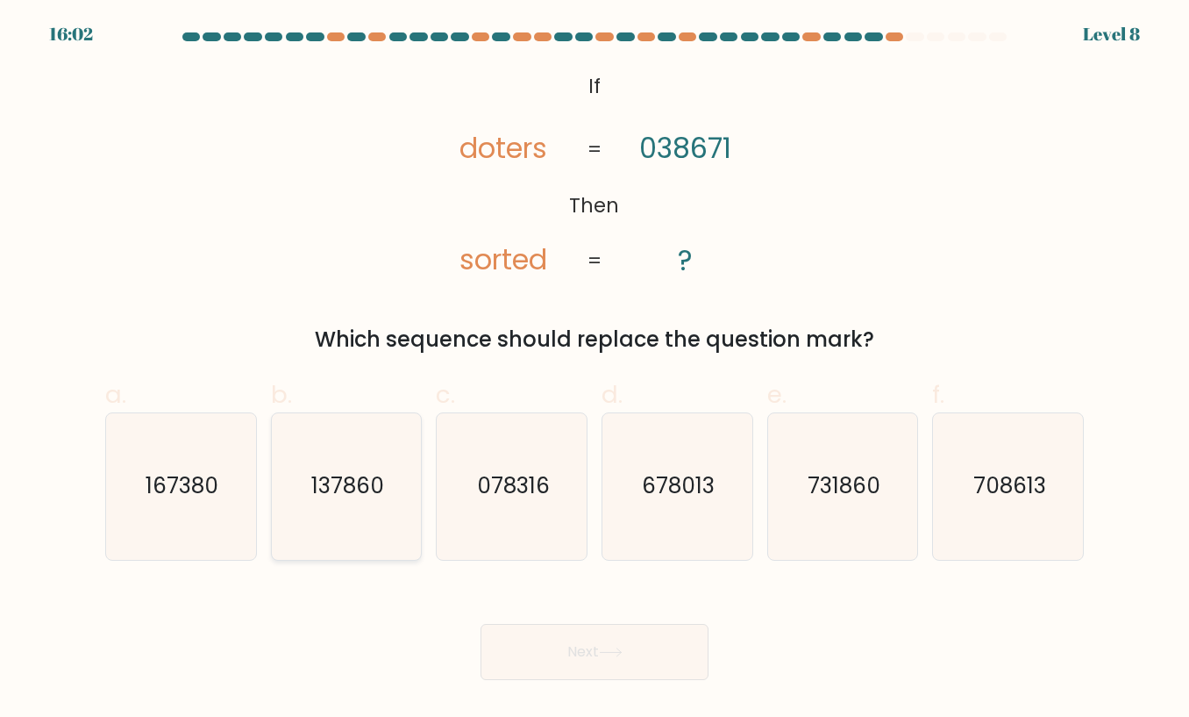
click at [369, 490] on text "137860" at bounding box center [347, 486] width 73 height 31
click at [595, 370] on input "b. 137860" at bounding box center [595, 364] width 1 height 11
radio input "true"
click at [590, 652] on button "Next" at bounding box center [595, 652] width 228 height 56
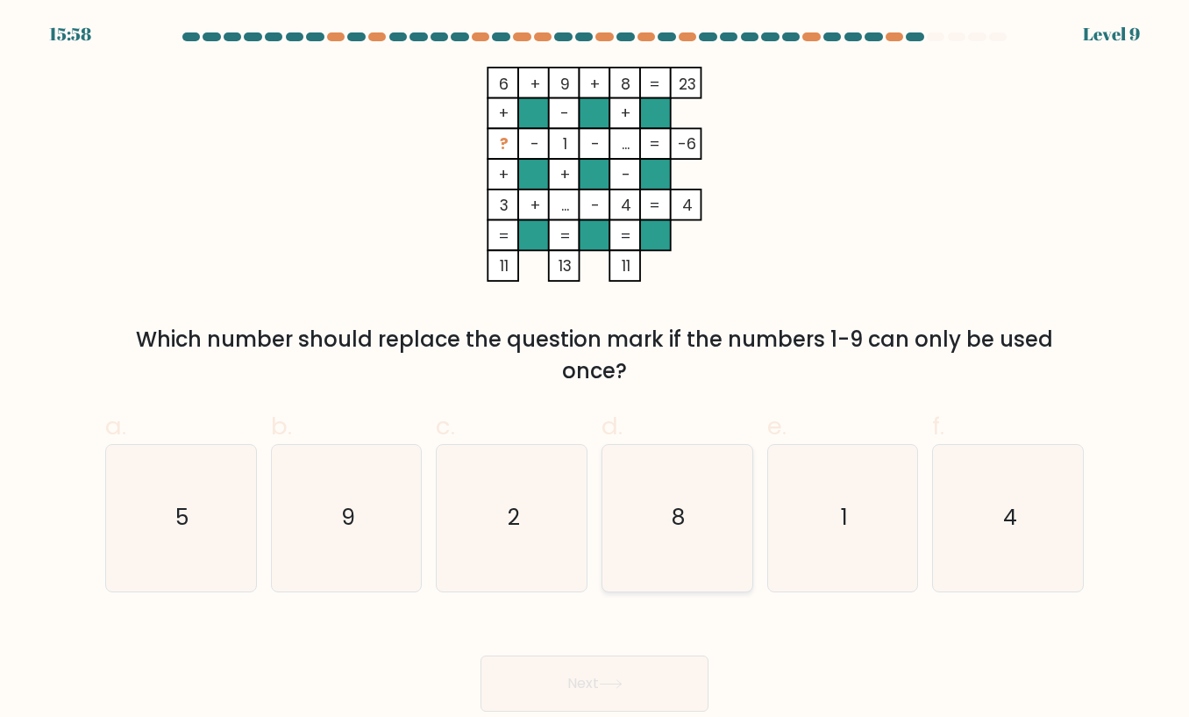
click at [687, 523] on icon "8" at bounding box center [677, 518] width 146 height 146
click at [596, 370] on input "d. 8" at bounding box center [595, 364] width 1 height 11
radio input "true"
click at [587, 674] on button "Next" at bounding box center [595, 683] width 228 height 56
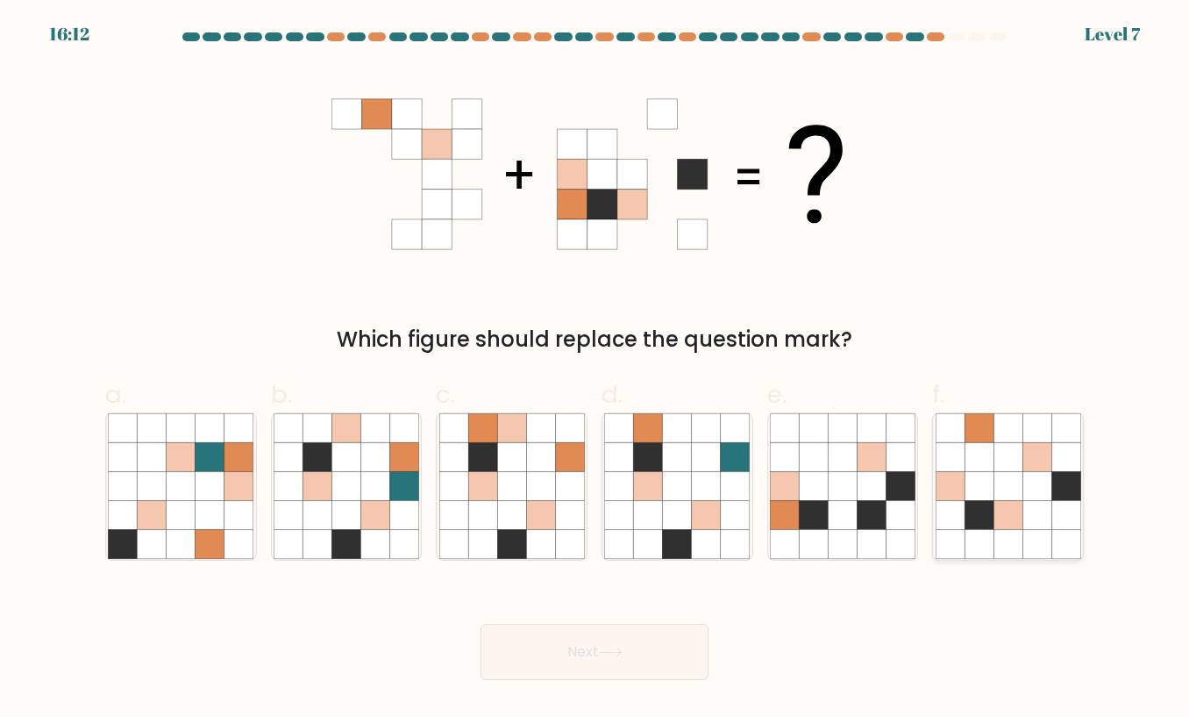
click at [994, 506] on icon at bounding box center [1008, 515] width 29 height 29
click at [596, 370] on input "f." at bounding box center [595, 364] width 1 height 11
radio input "true"
click at [661, 641] on button "Next" at bounding box center [595, 652] width 228 height 56
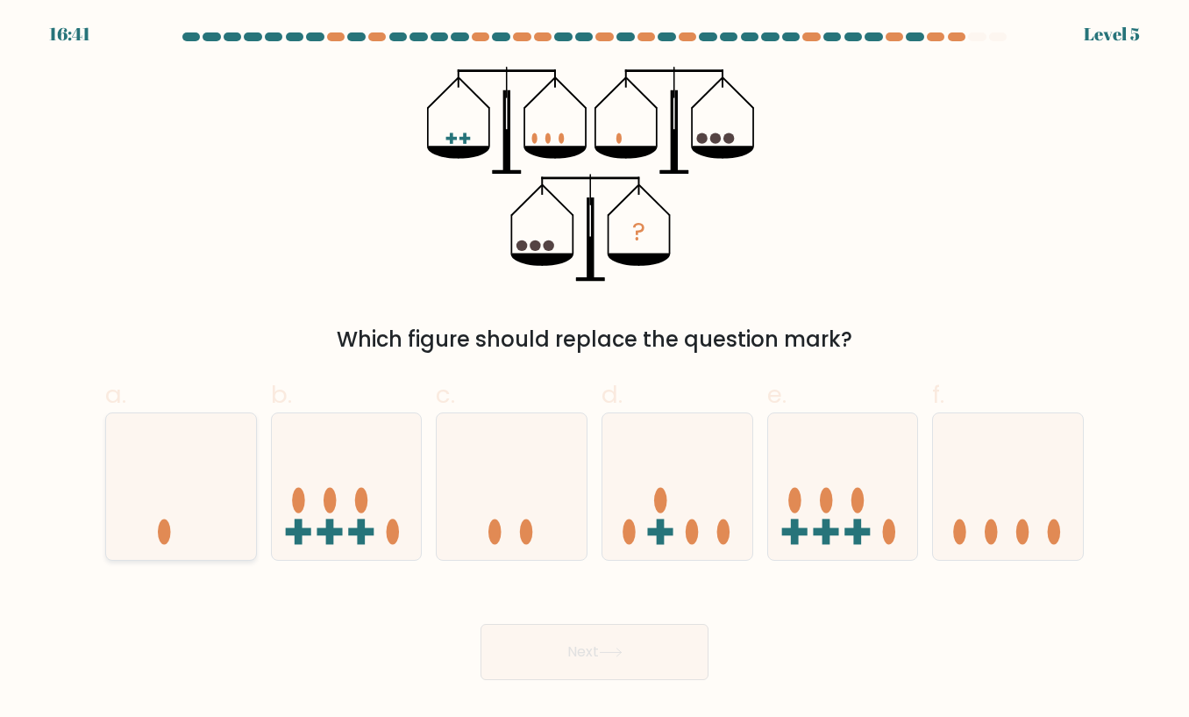
click at [207, 538] on icon at bounding box center [181, 487] width 150 height 124
click at [595, 370] on input "a." at bounding box center [595, 364] width 1 height 11
radio input "true"
click at [625, 642] on button "Next" at bounding box center [595, 652] width 228 height 56
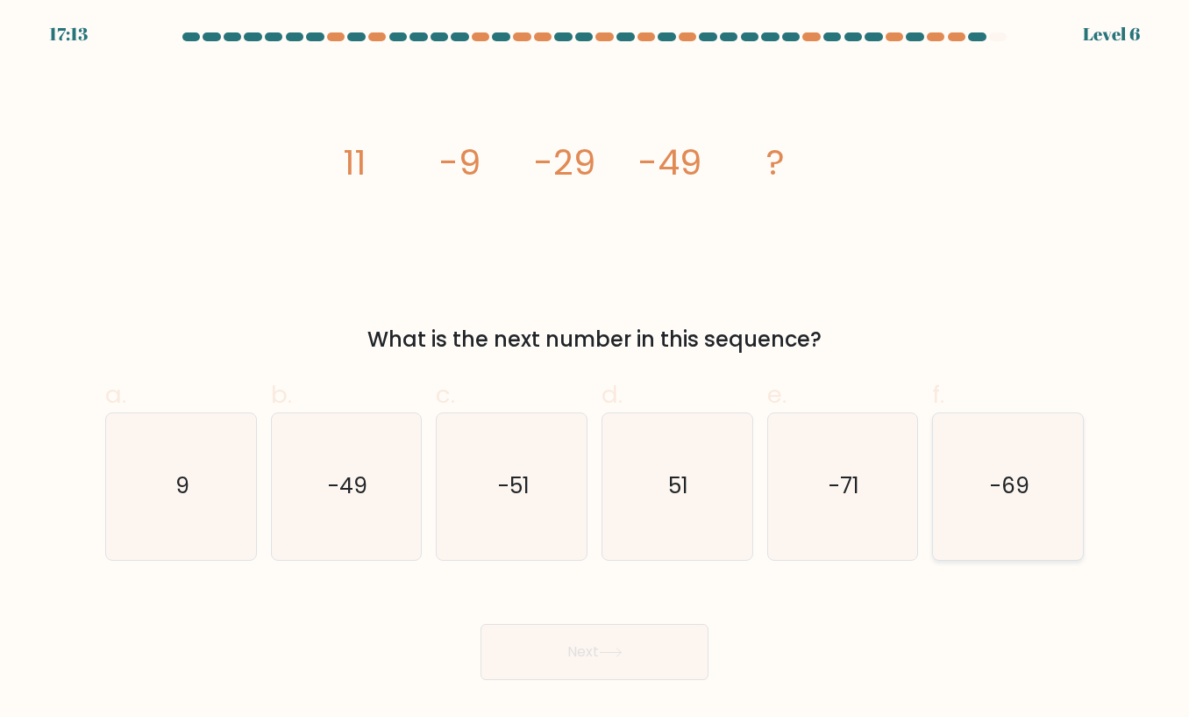
click at [1010, 522] on icon "-69" at bounding box center [1009, 486] width 146 height 146
click at [596, 370] on input "f. -69" at bounding box center [595, 364] width 1 height 11
radio input "true"
click at [638, 646] on button "Next" at bounding box center [595, 652] width 228 height 56
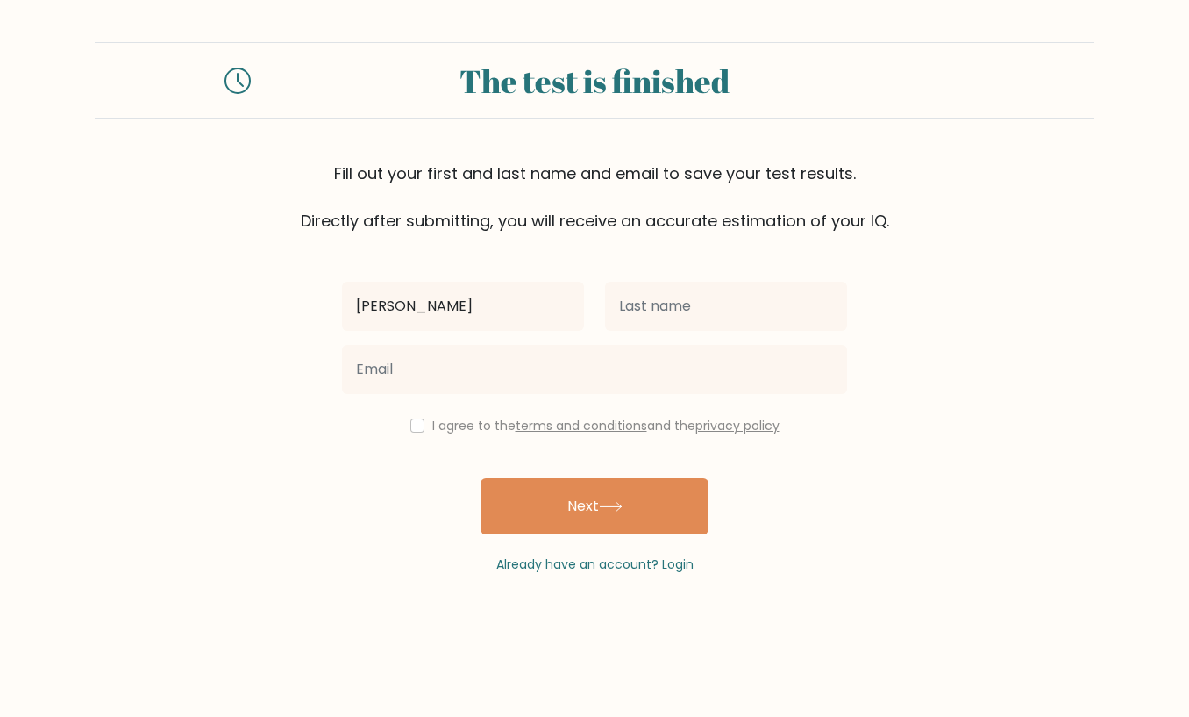
type input "shawna"
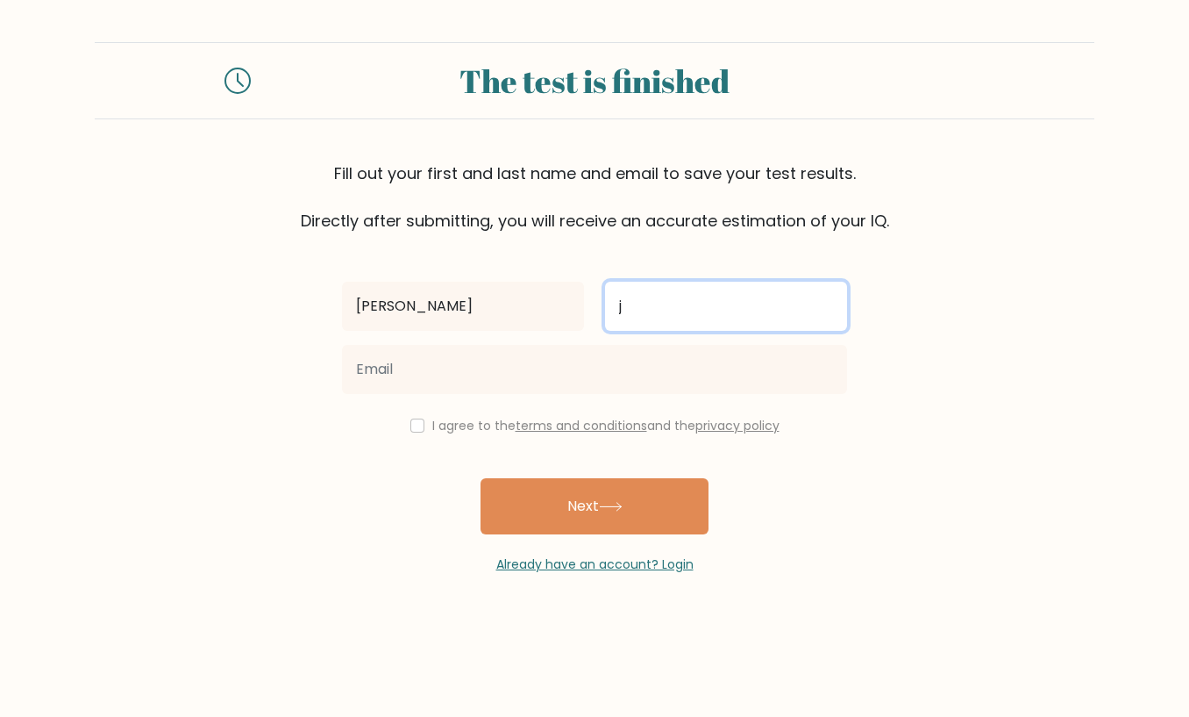
type input "j"
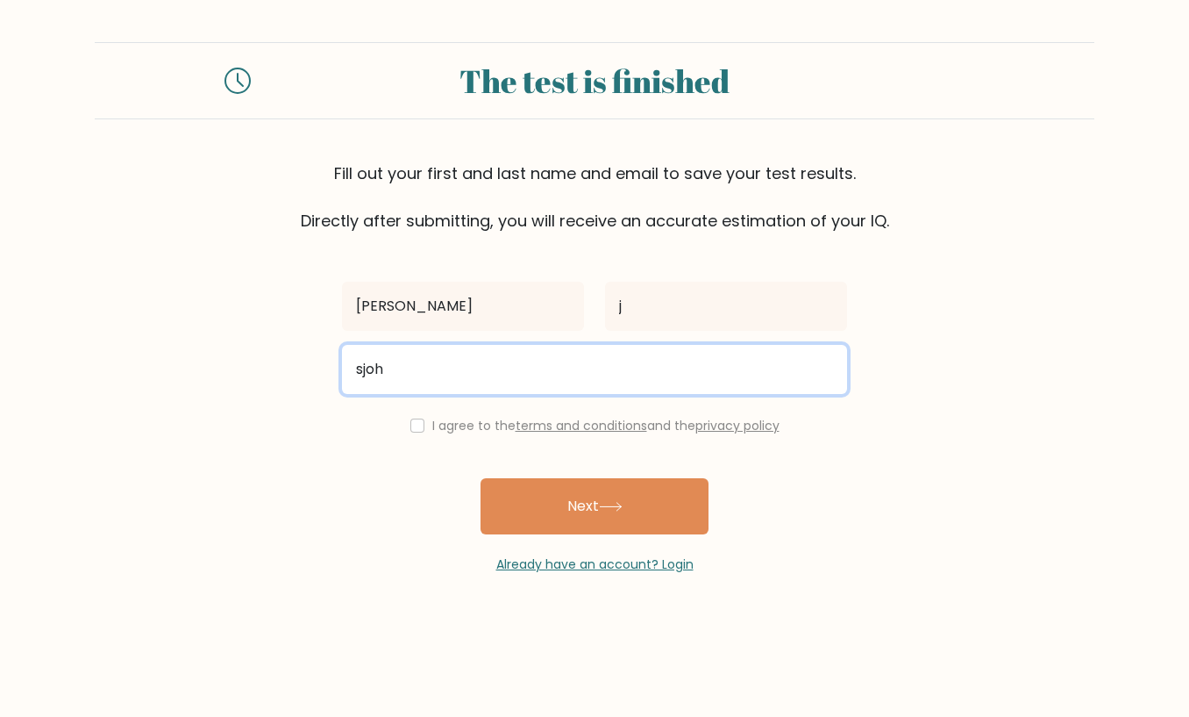
click at [467, 346] on input "sjoh" at bounding box center [594, 369] width 505 height 49
type input "shawnasjj@hotmail.com"
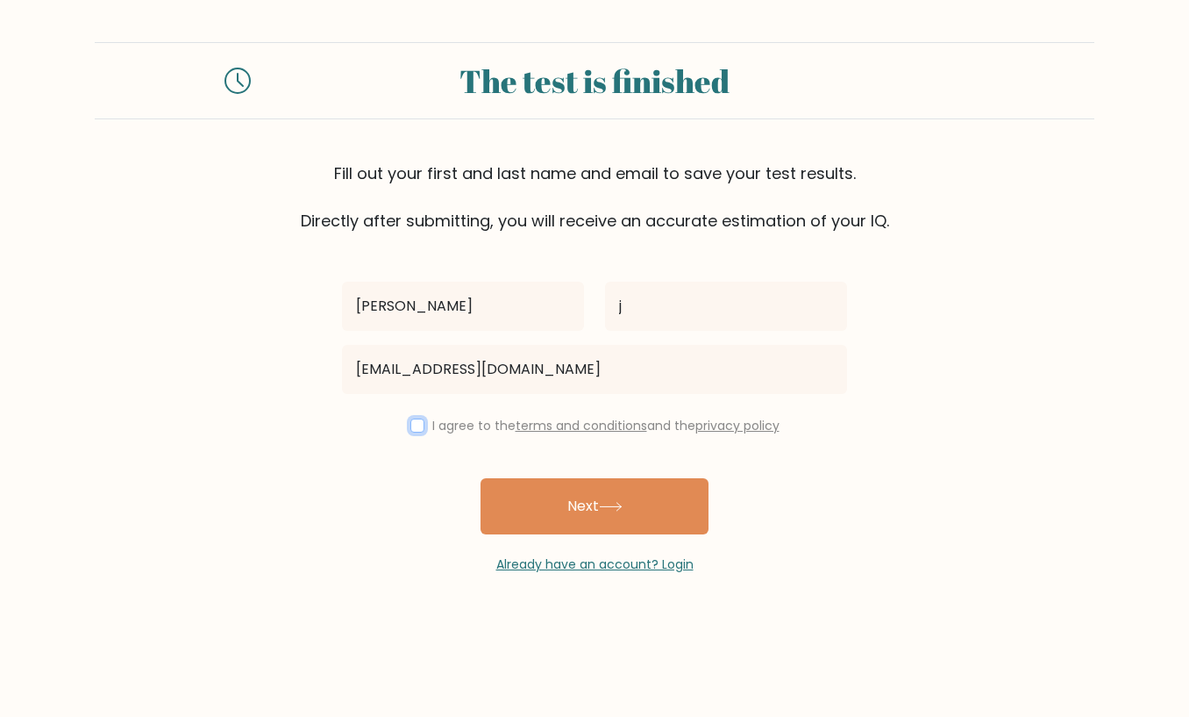
click at [412, 430] on input "checkbox" at bounding box center [418, 425] width 14 height 14
checkbox input "true"
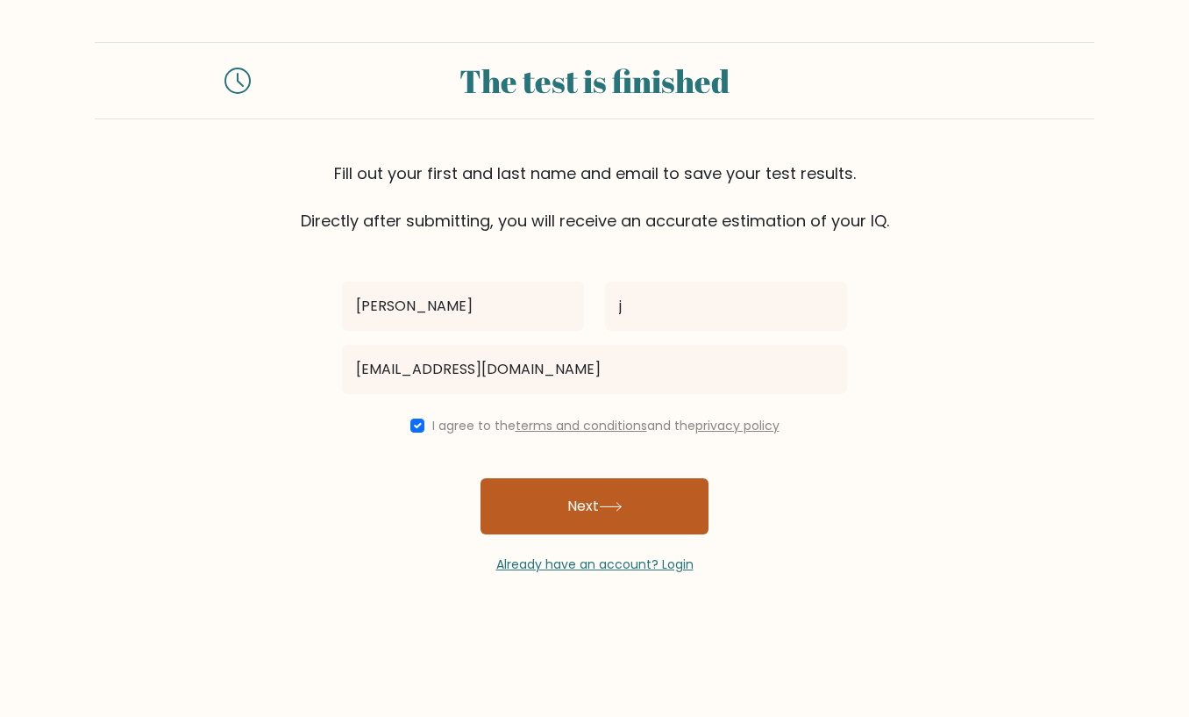
click at [609, 514] on button "Next" at bounding box center [595, 506] width 228 height 56
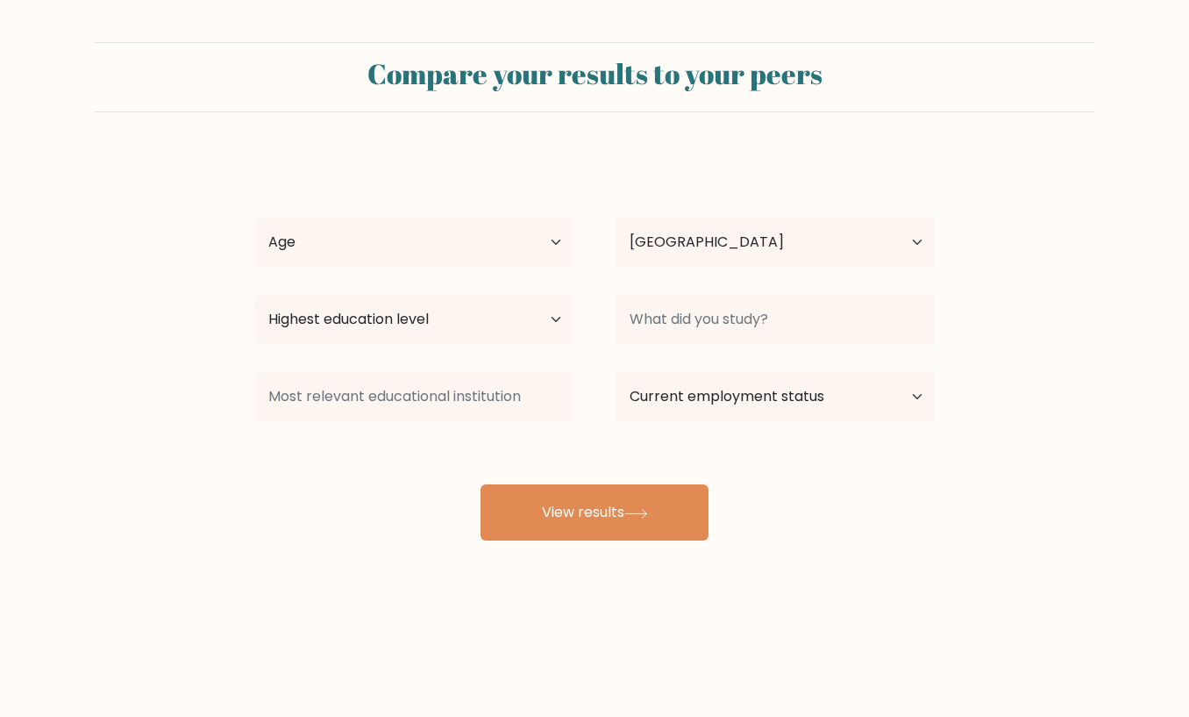
select select "US"
drag, startPoint x: 393, startPoint y: 256, endPoint x: 397, endPoint y: 248, distance: 9.0
click at [393, 256] on select "Age Under 18 years old 18-24 years old 25-34 years old 35-44 years old 45-54 ye…" at bounding box center [413, 242] width 319 height 49
select select "35_44"
click at [254, 218] on select "Age Under 18 years old 18-24 years old 25-34 years old 35-44 years old 45-54 ye…" at bounding box center [413, 242] width 319 height 49
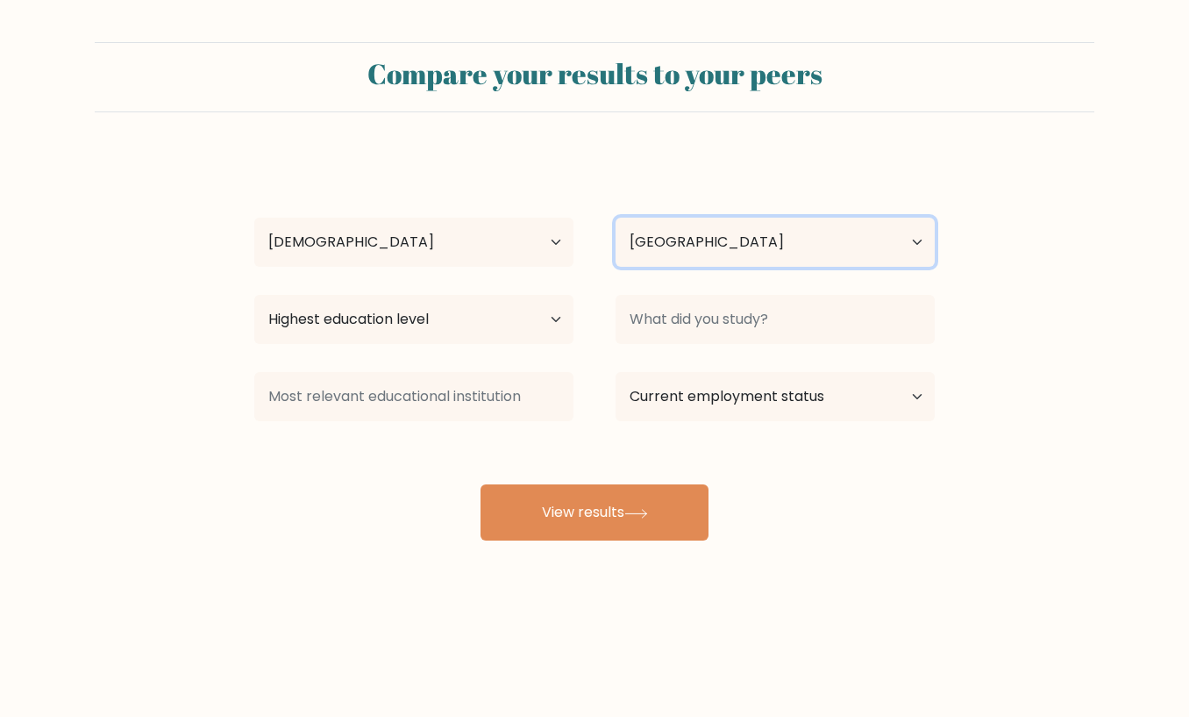
click at [717, 245] on select "Country Afghanistan Albania Algeria American Samoa Andorra Angola Anguilla Anta…" at bounding box center [775, 242] width 319 height 49
select select "CA"
click at [616, 218] on select "Country Afghanistan Albania Algeria American Samoa Andorra Angola Anguilla Anta…" at bounding box center [775, 242] width 319 height 49
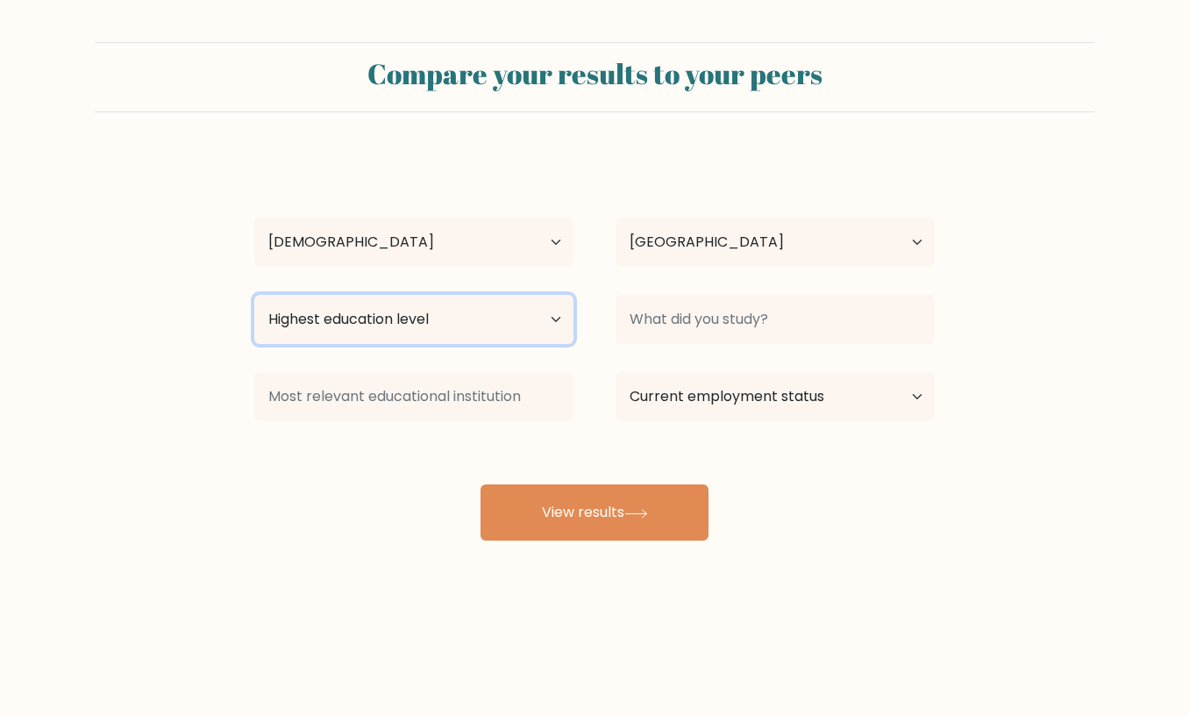
click at [527, 312] on select "Highest education level No schooling Primary Lower Secondary Upper Secondary Oc…" at bounding box center [413, 319] width 319 height 49
select select "lower_secondary"
click at [254, 295] on select "Highest education level No schooling Primary Lower Secondary Upper Secondary Oc…" at bounding box center [413, 319] width 319 height 49
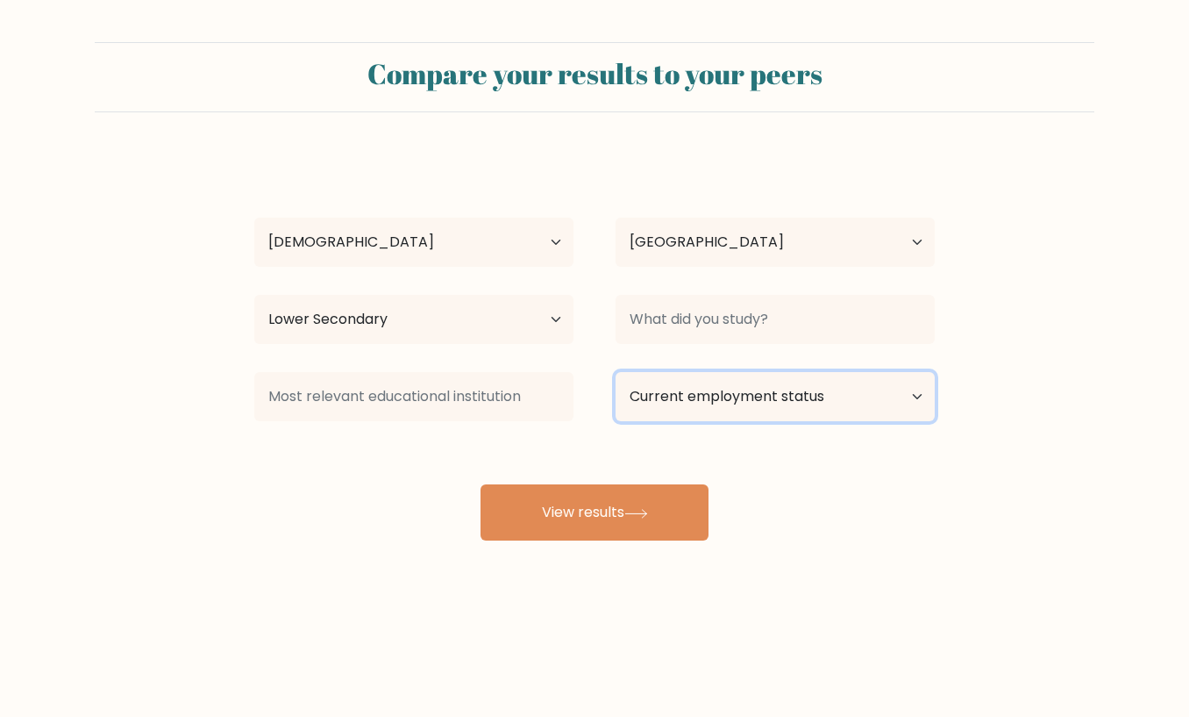
click at [691, 391] on select "Current employment status Employed Student Retired Other / prefer not to answer" at bounding box center [775, 396] width 319 height 49
select select "employed"
click at [616, 372] on select "Current employment status Employed Student Retired Other / prefer not to answer" at bounding box center [775, 396] width 319 height 49
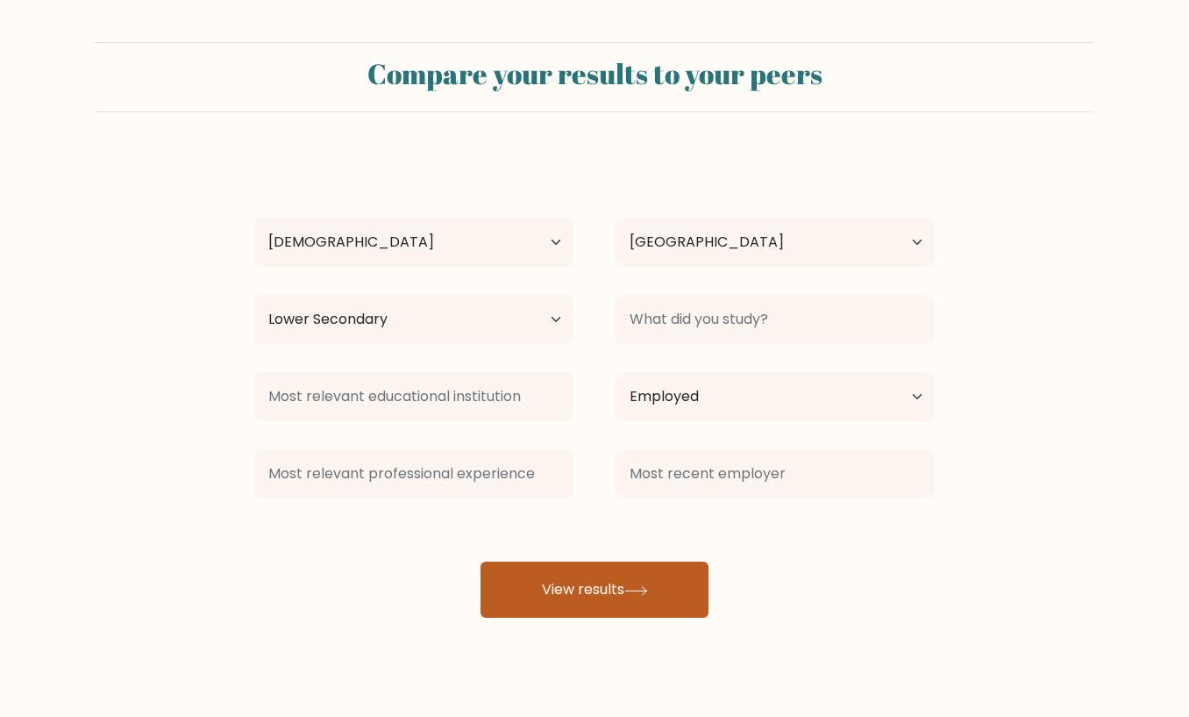
click at [523, 589] on button "View results" at bounding box center [595, 589] width 228 height 56
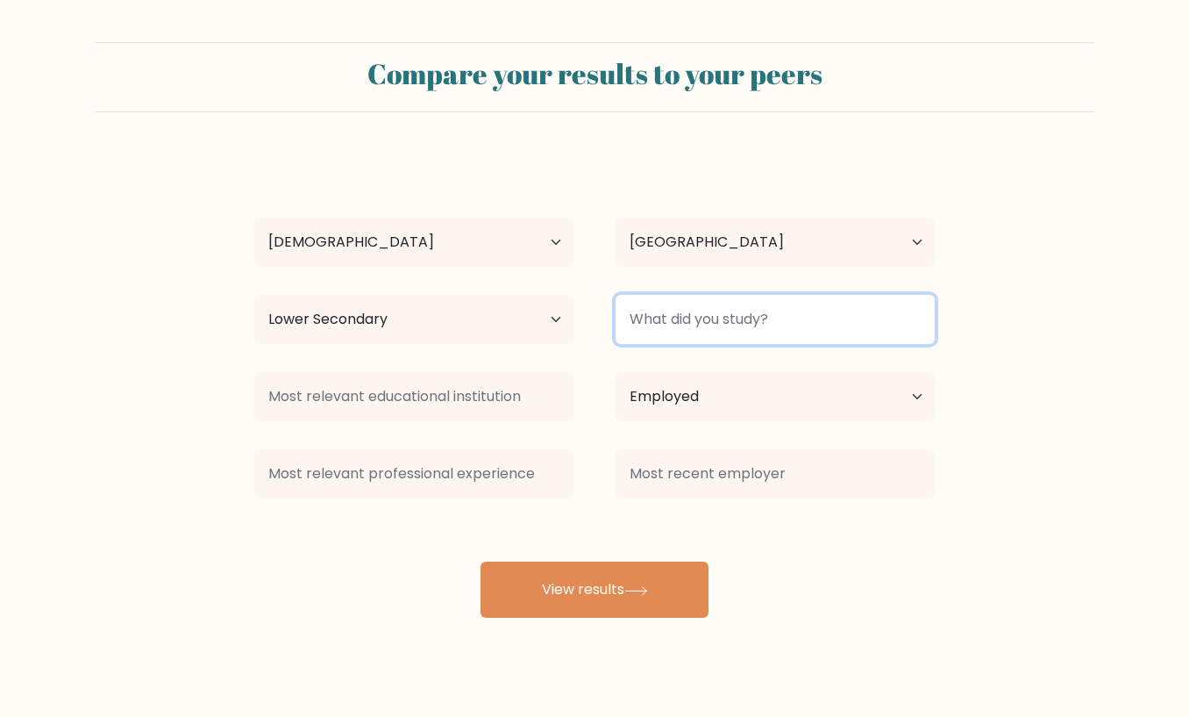
click at [796, 311] on input at bounding box center [775, 319] width 319 height 49
click at [803, 316] on input at bounding box center [775, 319] width 319 height 49
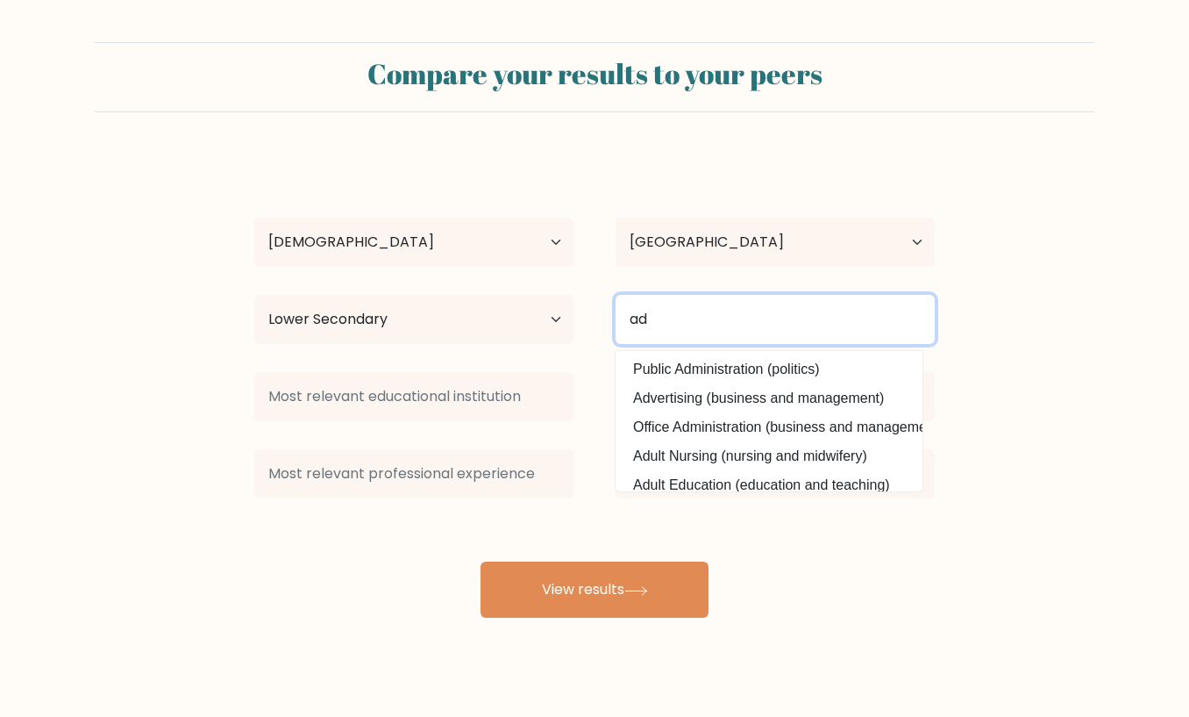
type input "a"
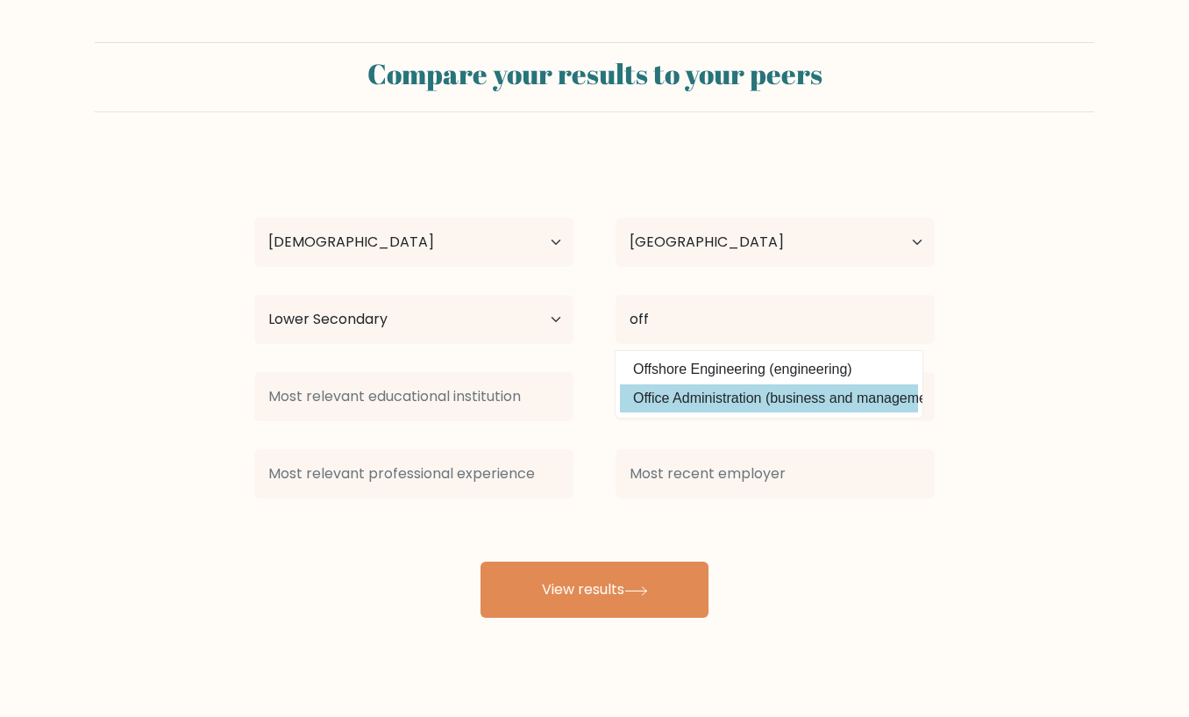
click at [719, 396] on option "Office Administration (business and management)" at bounding box center [769, 398] width 298 height 28
type input "Office Administration"
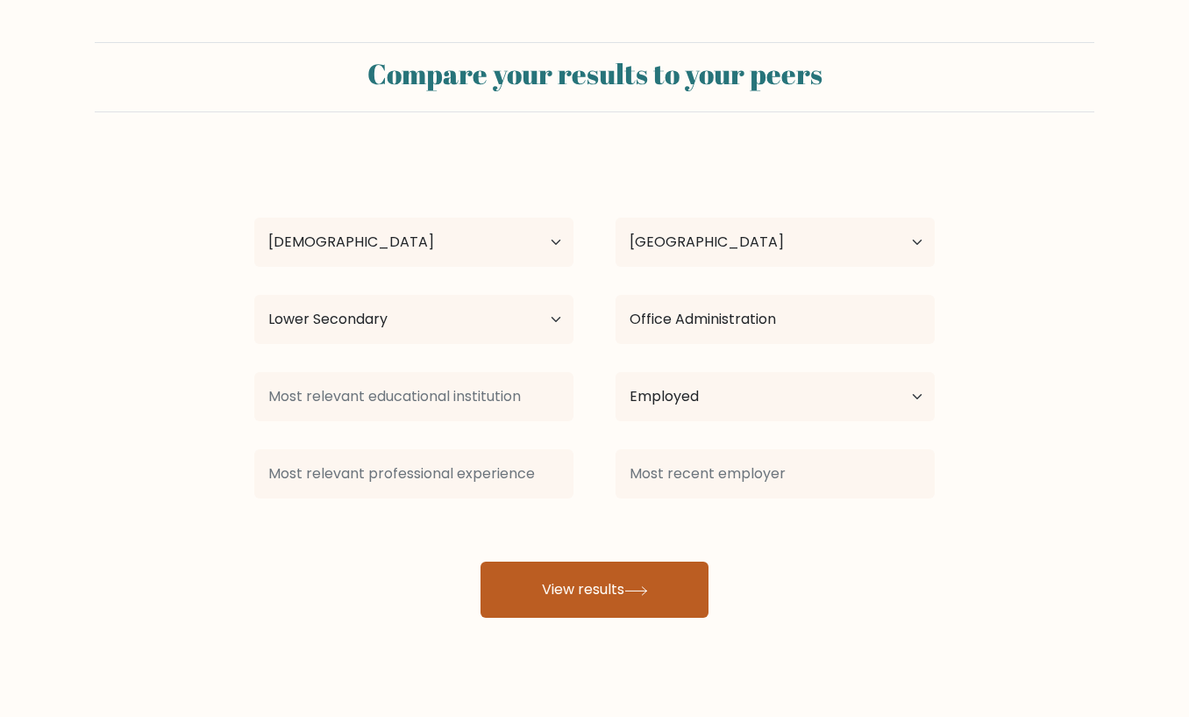
click at [610, 603] on button "View results" at bounding box center [595, 589] width 228 height 56
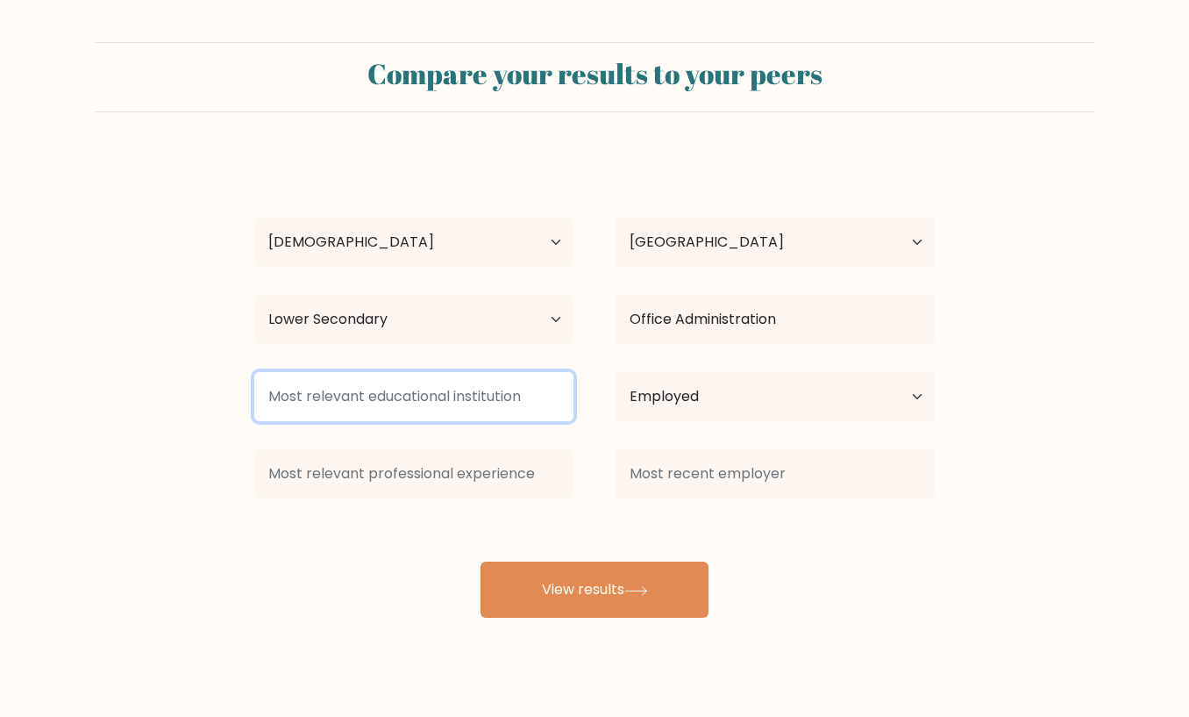
click at [437, 405] on input at bounding box center [413, 396] width 319 height 49
type input "nbcc"
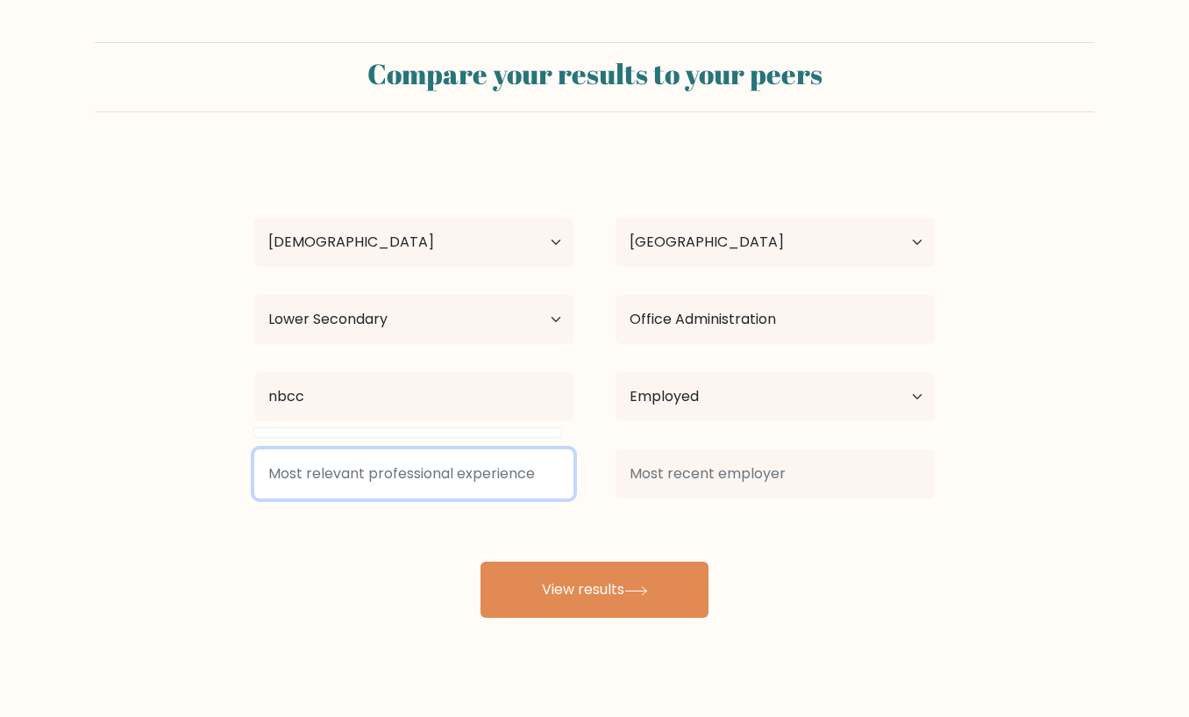
click at [362, 474] on input at bounding box center [413, 473] width 319 height 49
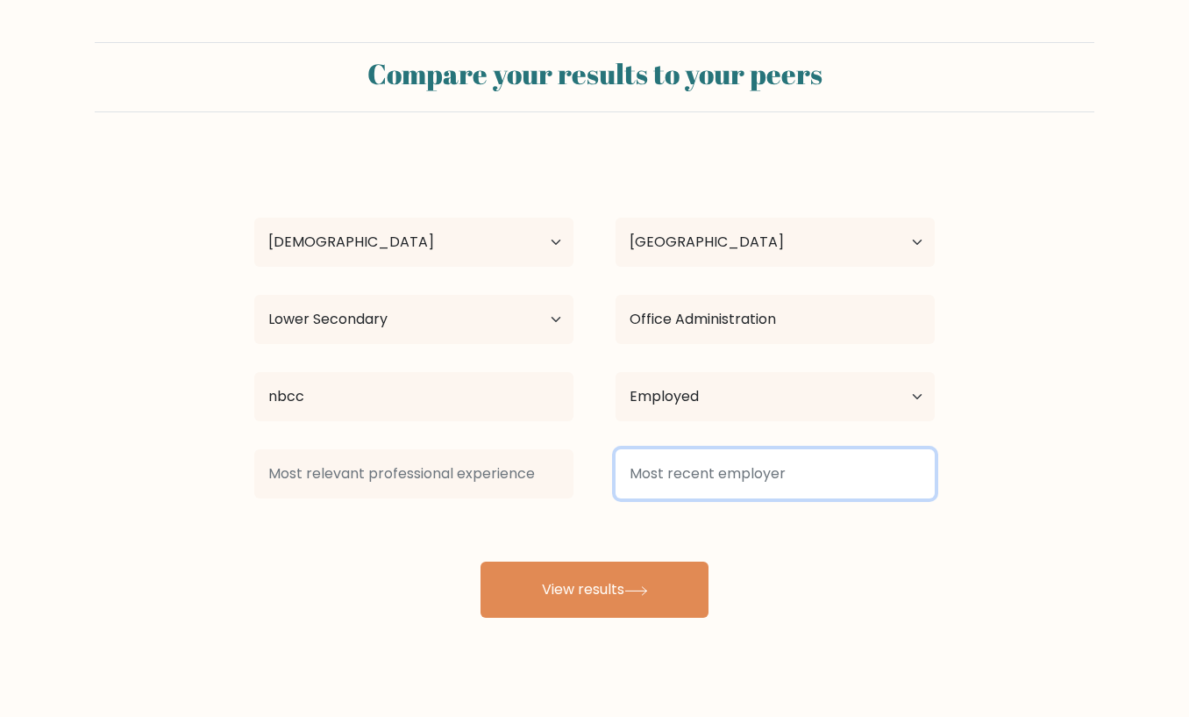
click at [696, 482] on input at bounding box center [775, 473] width 319 height 49
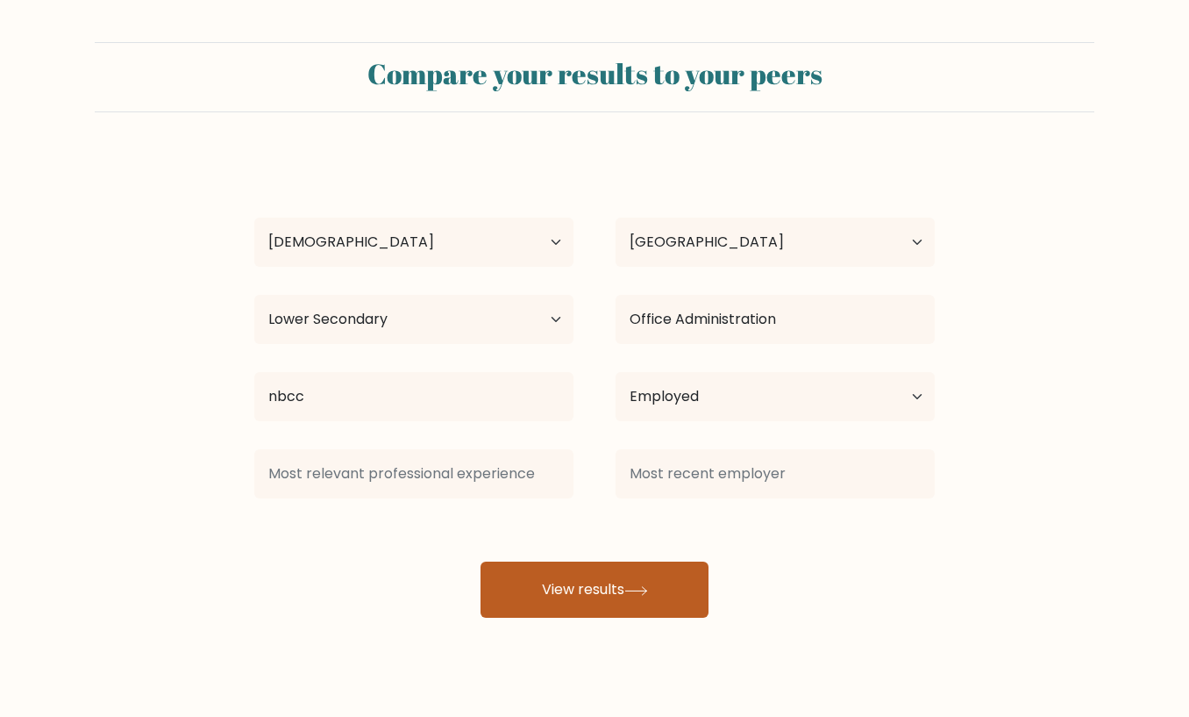
drag, startPoint x: 661, startPoint y: 567, endPoint x: 654, endPoint y: 576, distance: 11.9
click at [660, 569] on button "View results" at bounding box center [595, 589] width 228 height 56
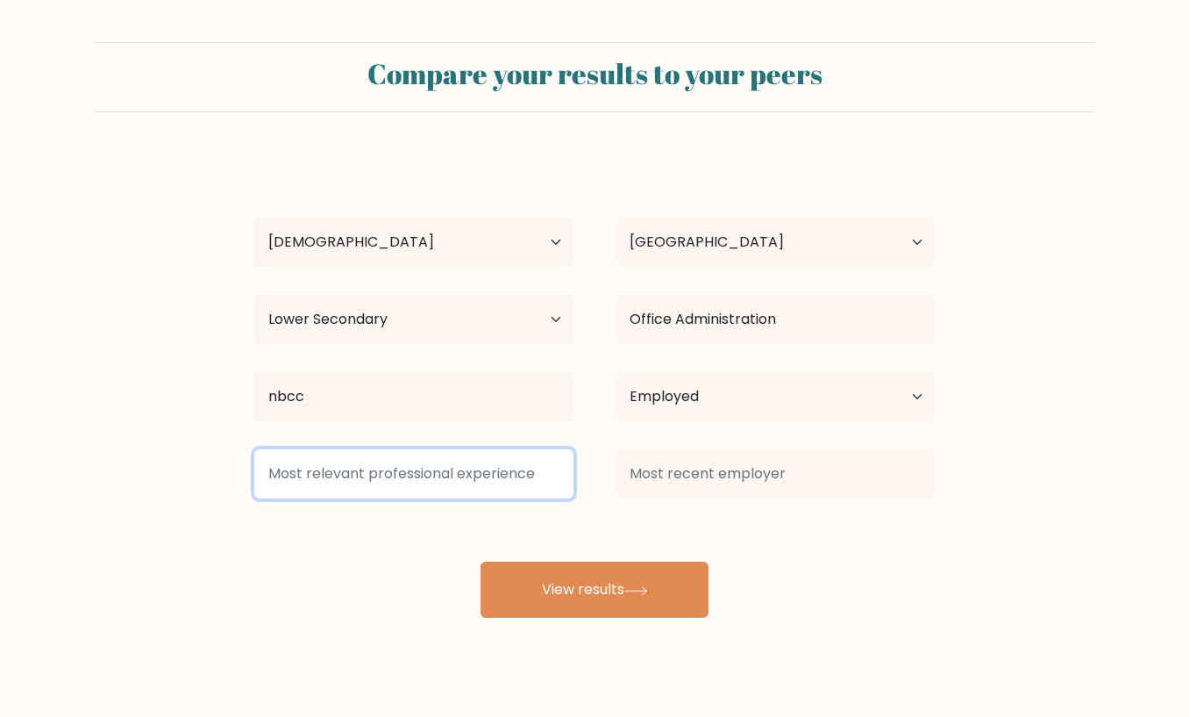
click at [507, 489] on input at bounding box center [413, 473] width 319 height 49
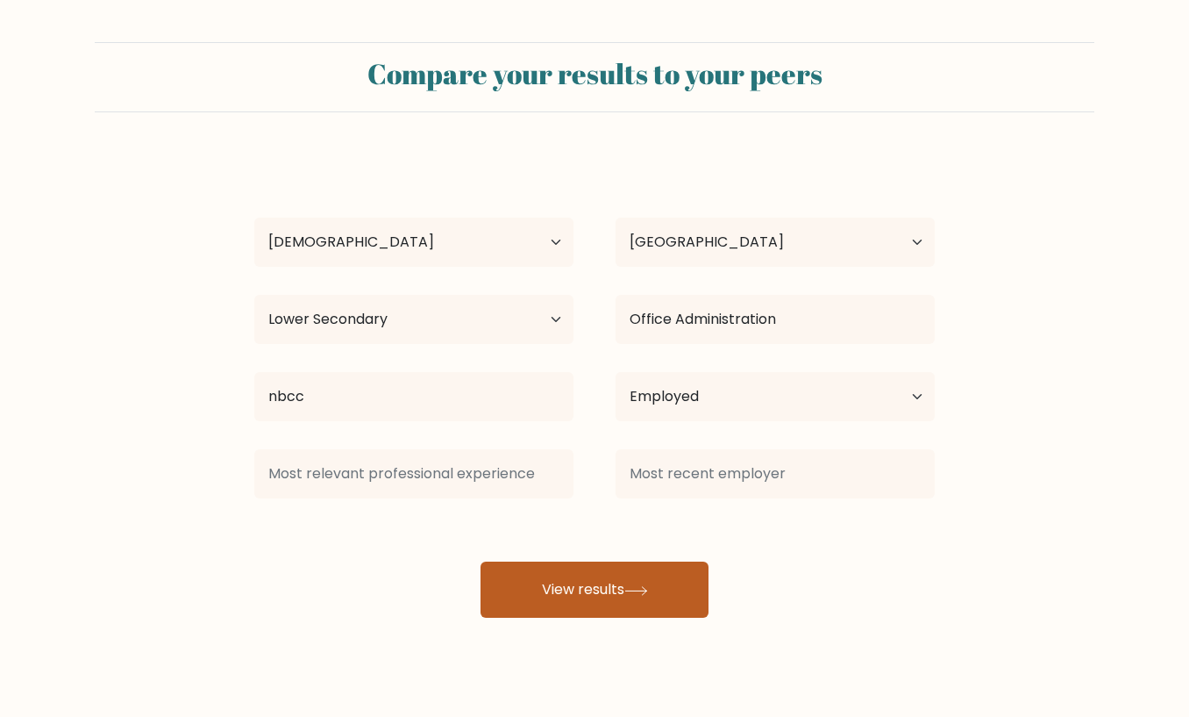
click at [533, 580] on button "View results" at bounding box center [595, 589] width 228 height 56
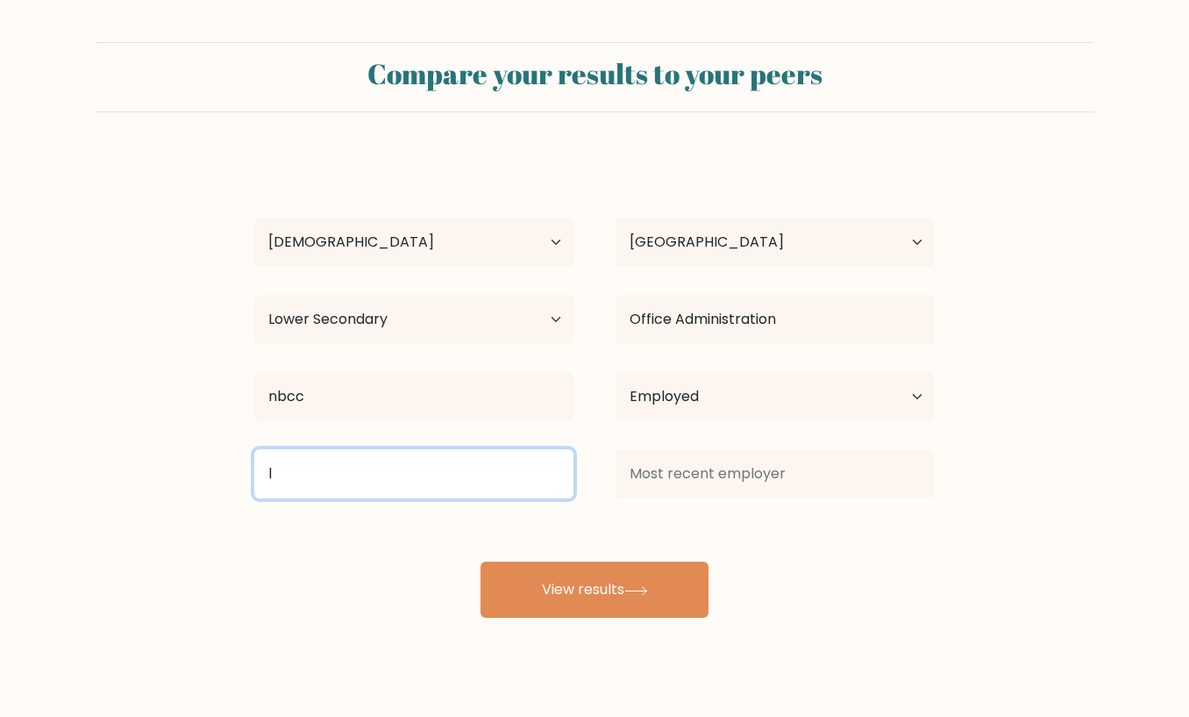
type input "l"
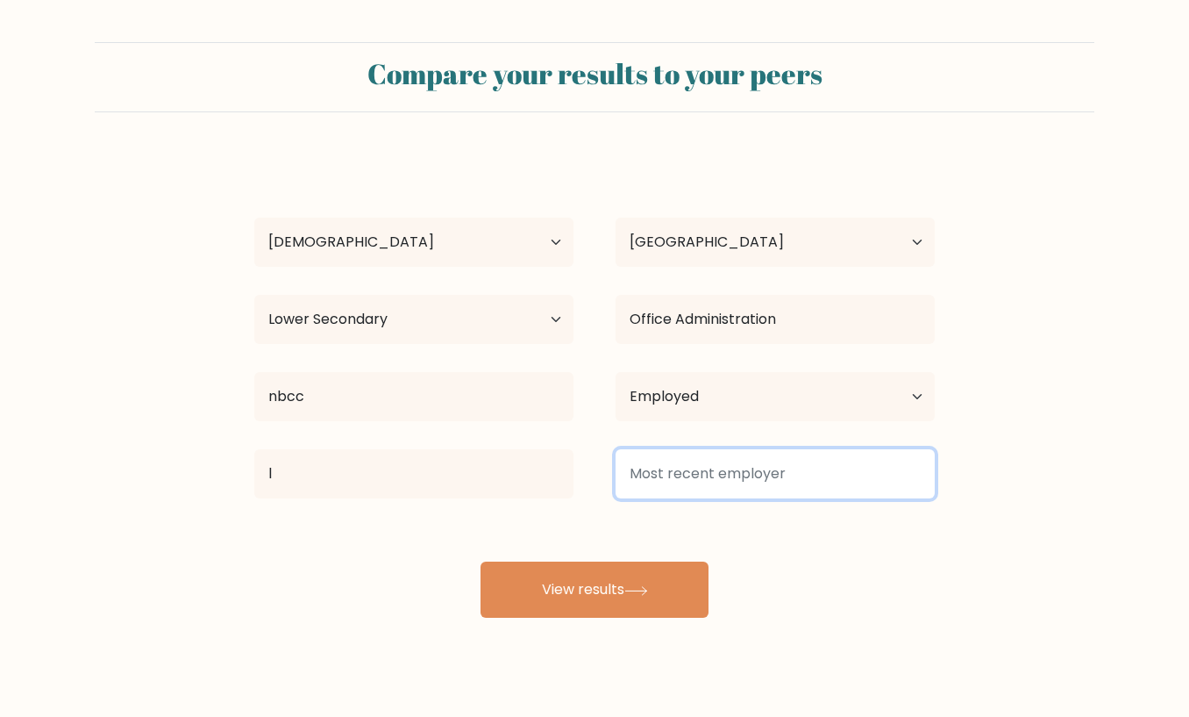
click at [707, 489] on input at bounding box center [775, 473] width 319 height 49
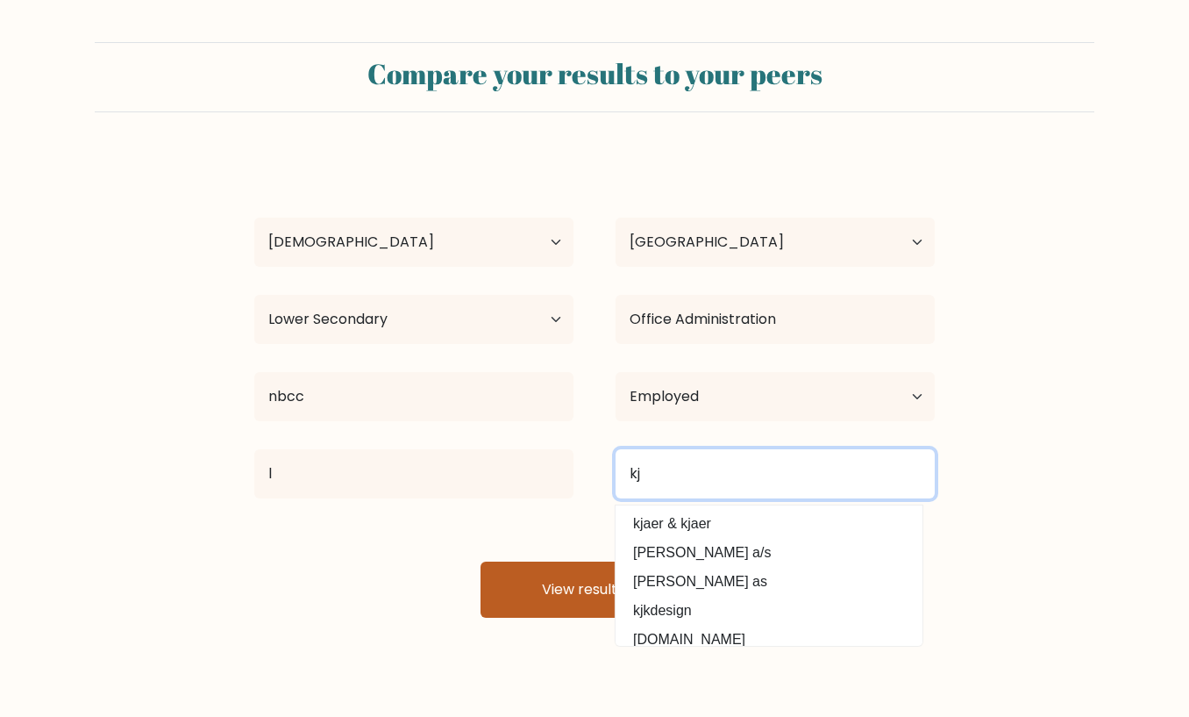
type input "kj"
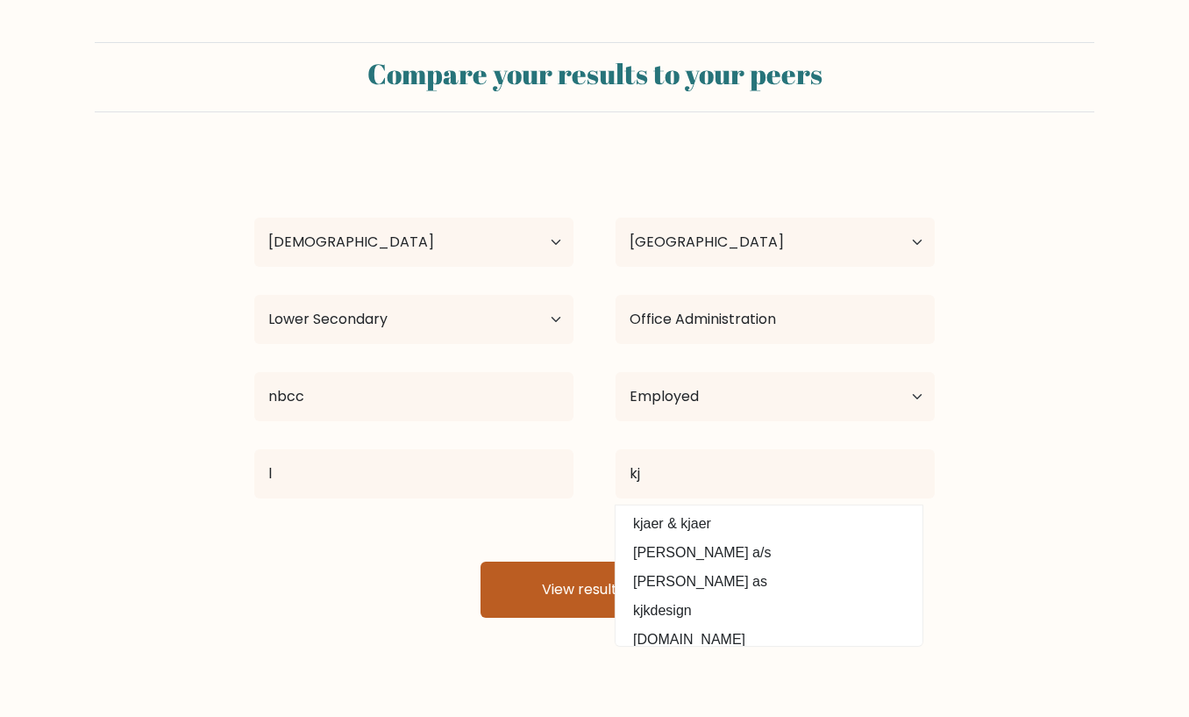
click at [582, 580] on button "View results" at bounding box center [595, 589] width 228 height 56
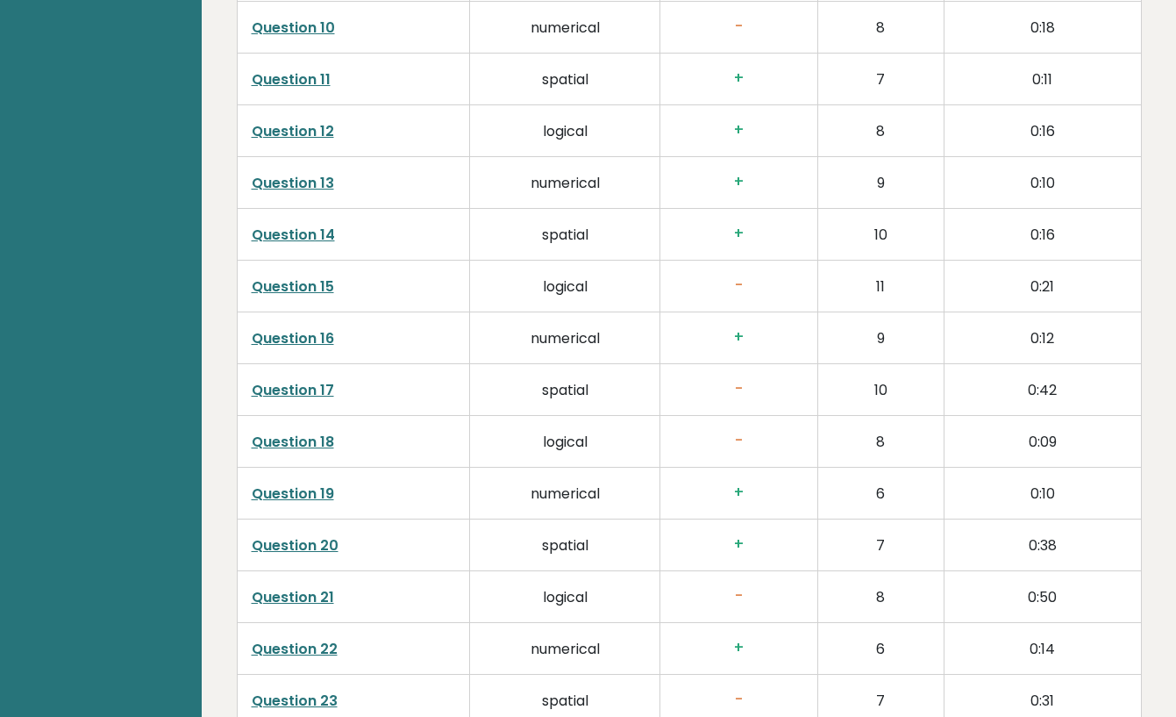
scroll to position [3331, 0]
